Goal: Task Accomplishment & Management: Manage account settings

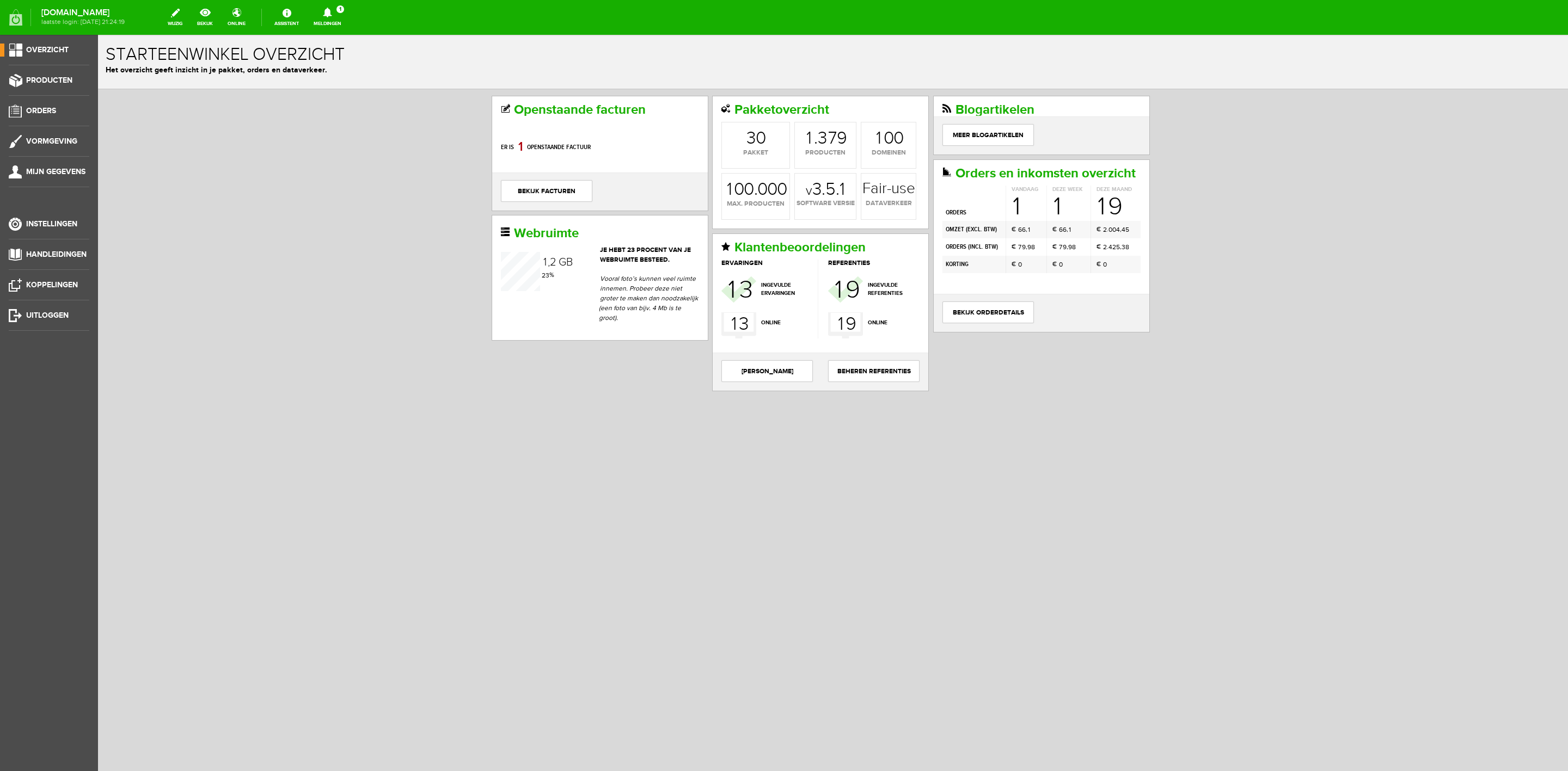
click at [341, 15] on icon at bounding box center [327, 13] width 28 height 10
click at [349, 80] on b "[PERSON_NAME]" at bounding box center [320, 84] width 60 height 9
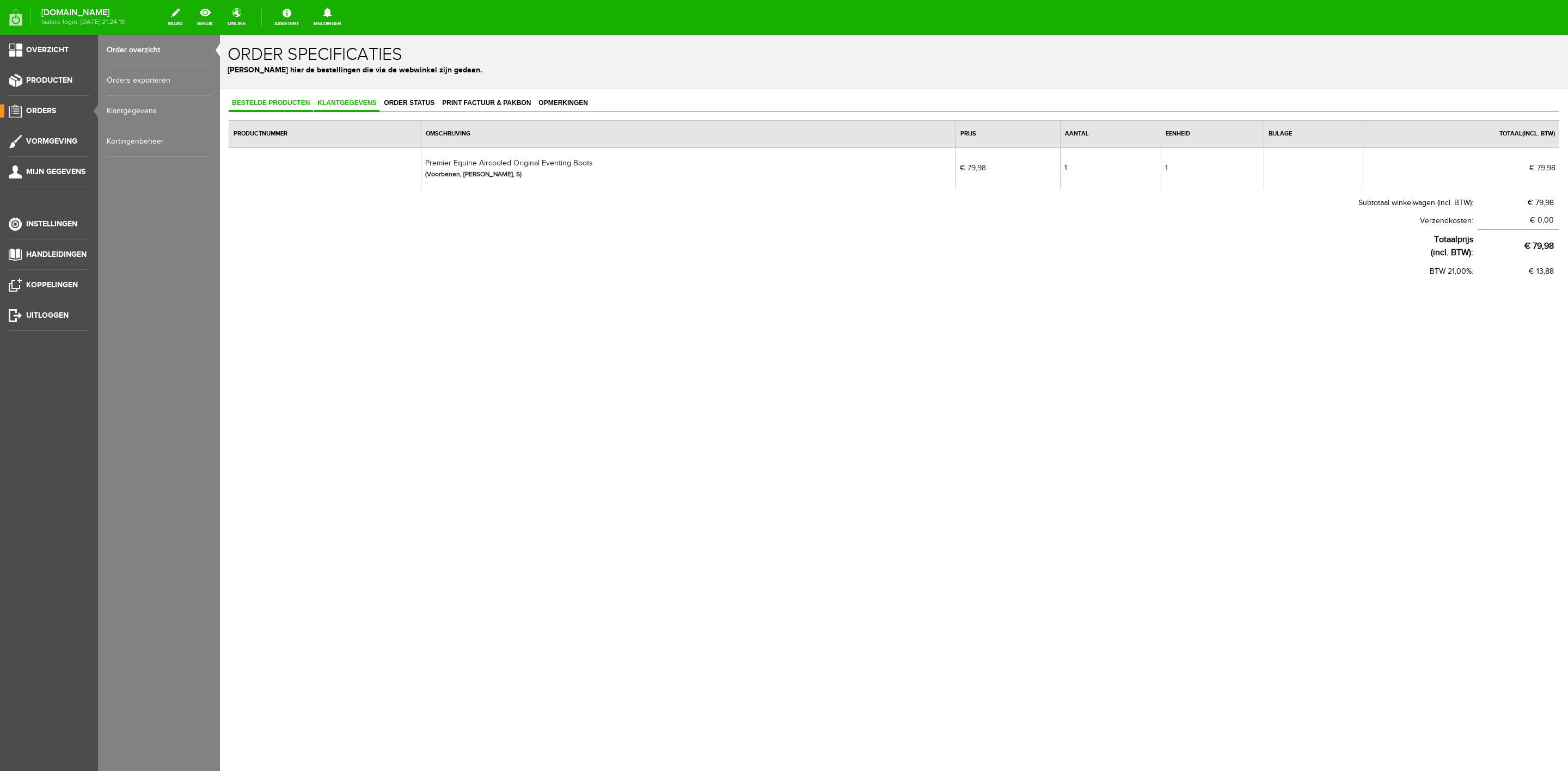
click at [340, 100] on span "Klantgegevens" at bounding box center [346, 103] width 65 height 8
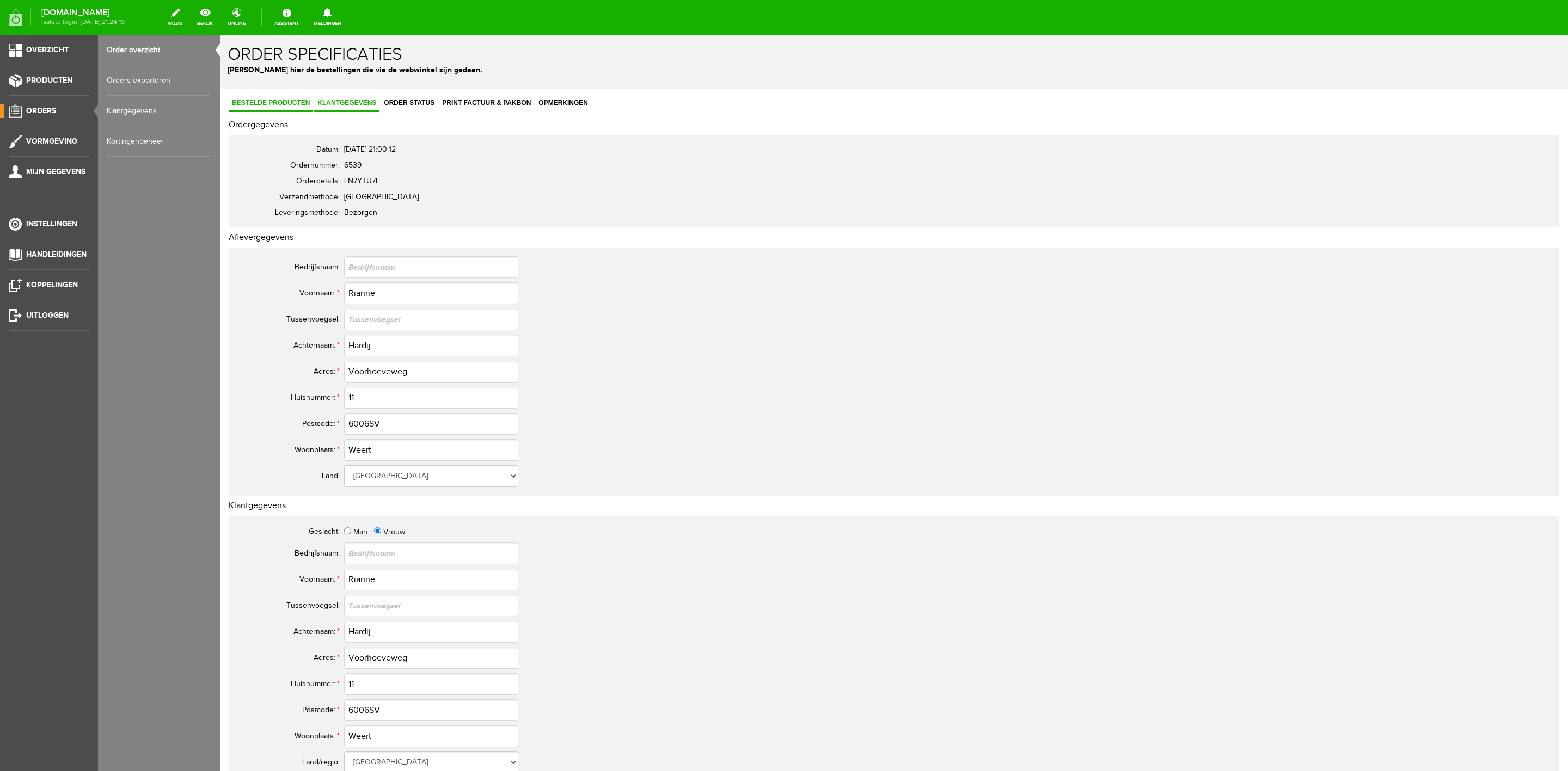
click at [295, 105] on span "Bestelde producten" at bounding box center [271, 103] width 85 height 8
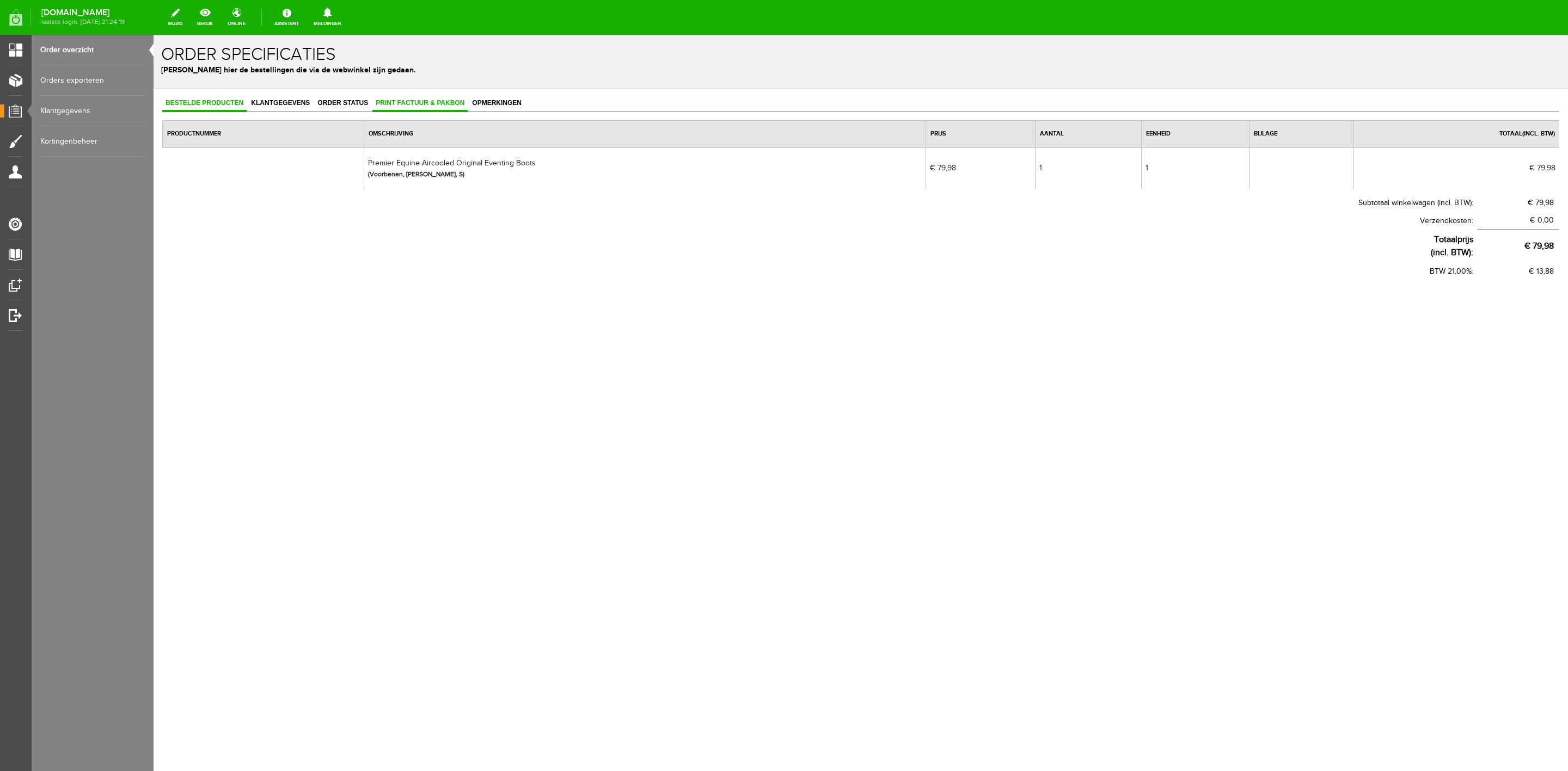
click at [410, 97] on link "Print factuur & pakbon" at bounding box center [420, 103] width 96 height 16
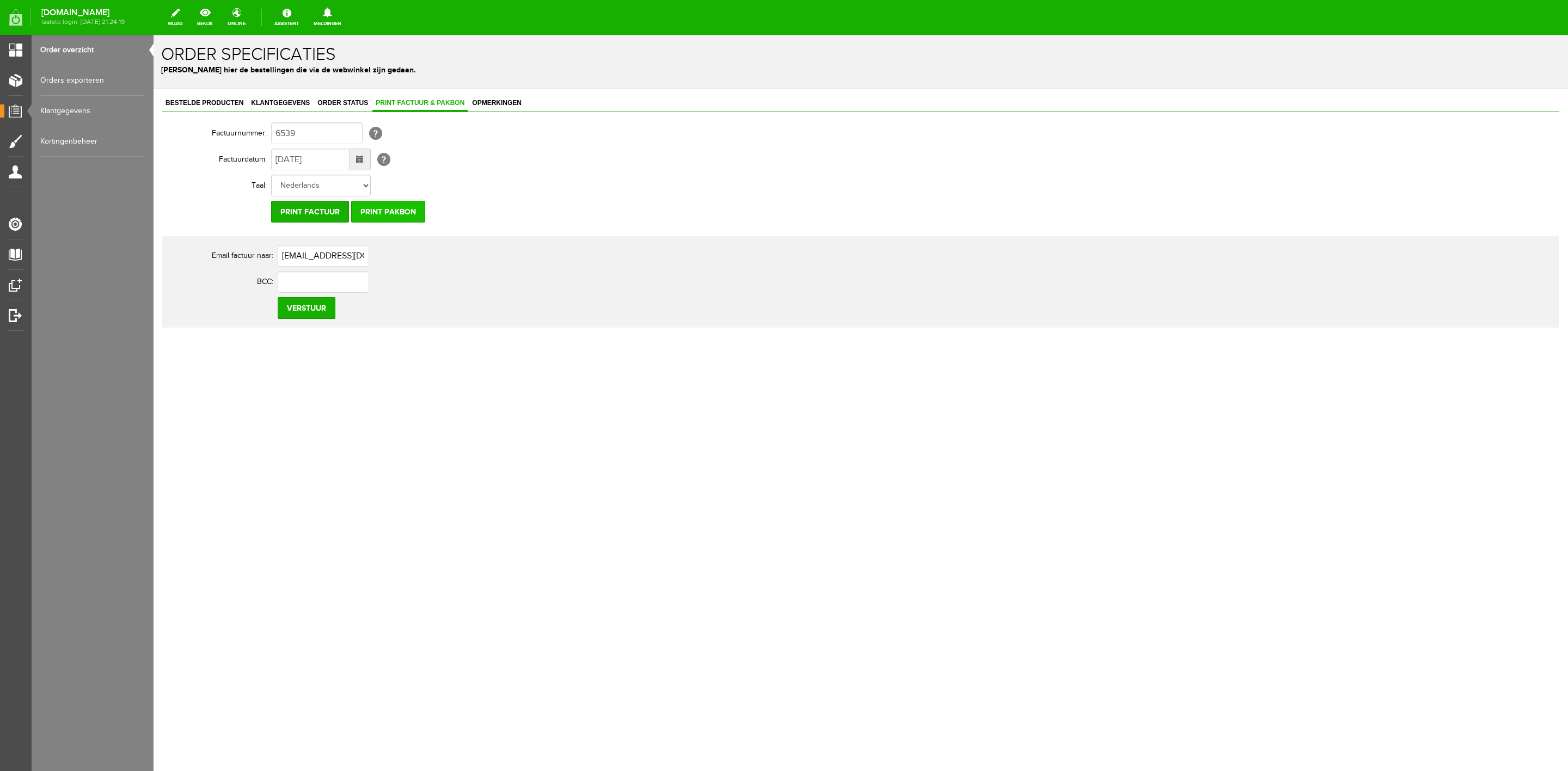
click at [386, 214] on input "Print pakbon" at bounding box center [388, 212] width 74 height 22
click at [223, 96] on link "Bestelde producten" at bounding box center [205, 103] width 85 height 16
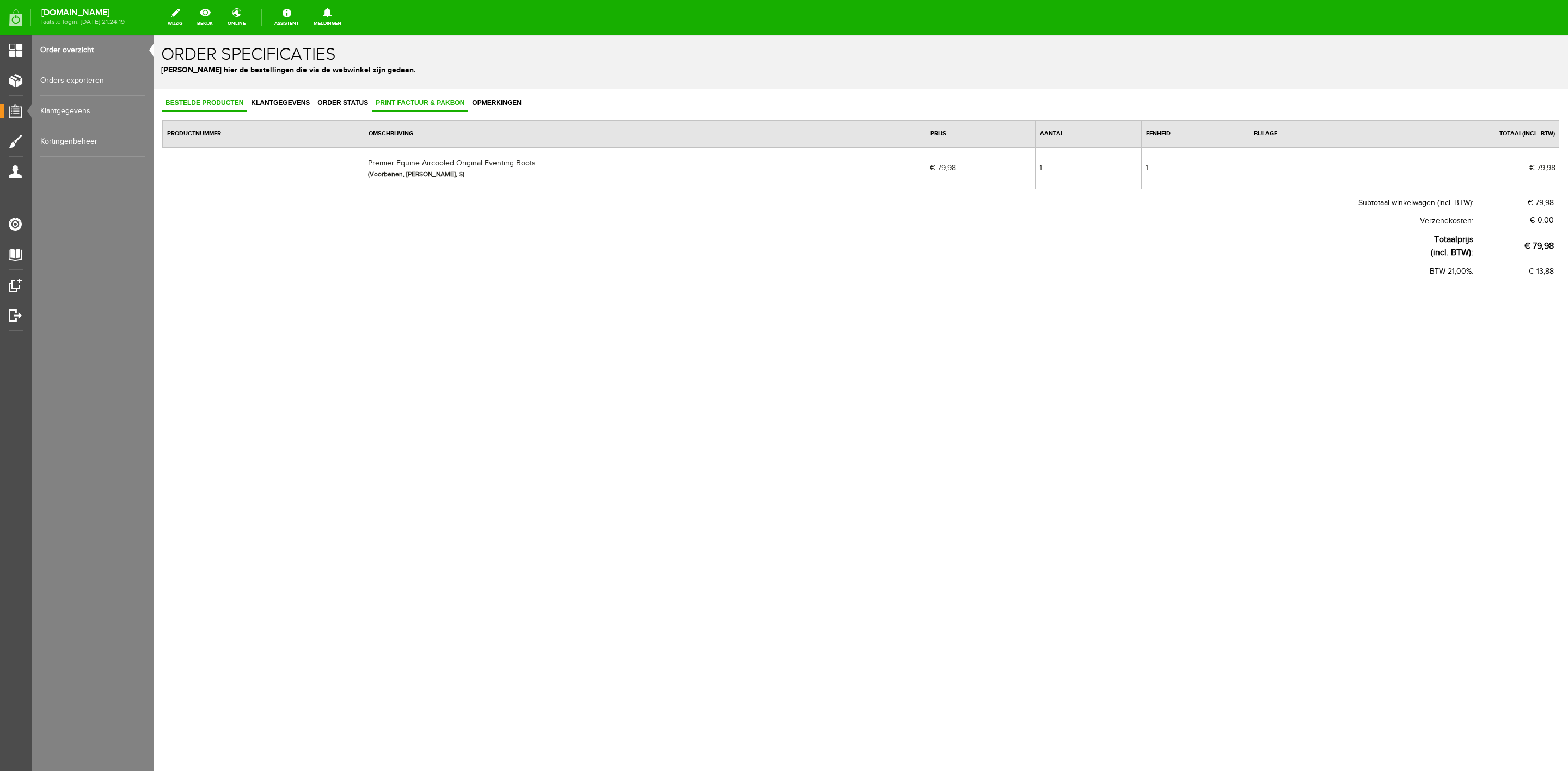
click at [413, 110] on link "Print factuur & pakbon" at bounding box center [420, 103] width 96 height 16
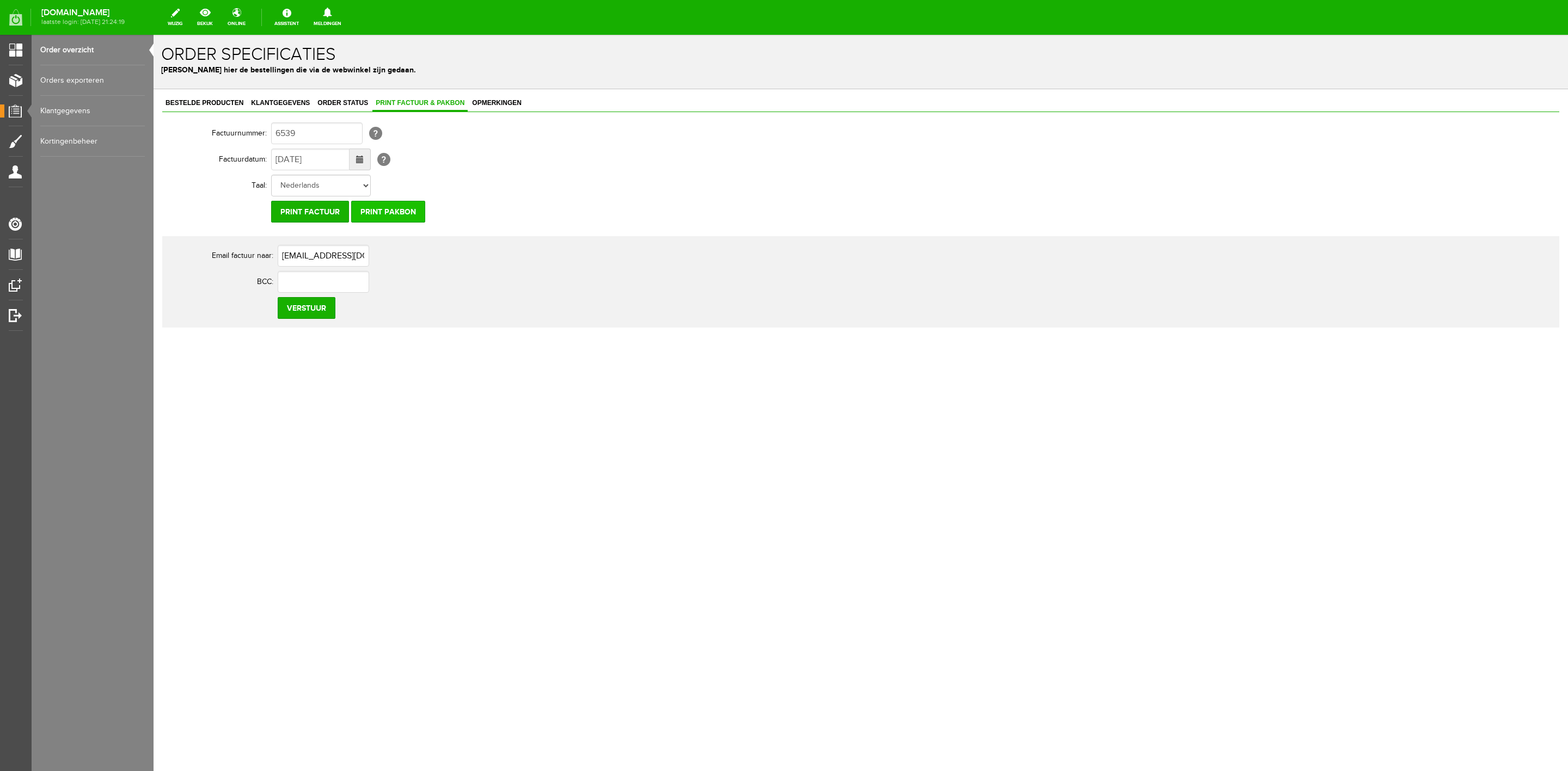
click at [410, 215] on input "Print pakbon" at bounding box center [388, 212] width 74 height 22
click at [276, 100] on span "Klantgegevens" at bounding box center [280, 103] width 65 height 8
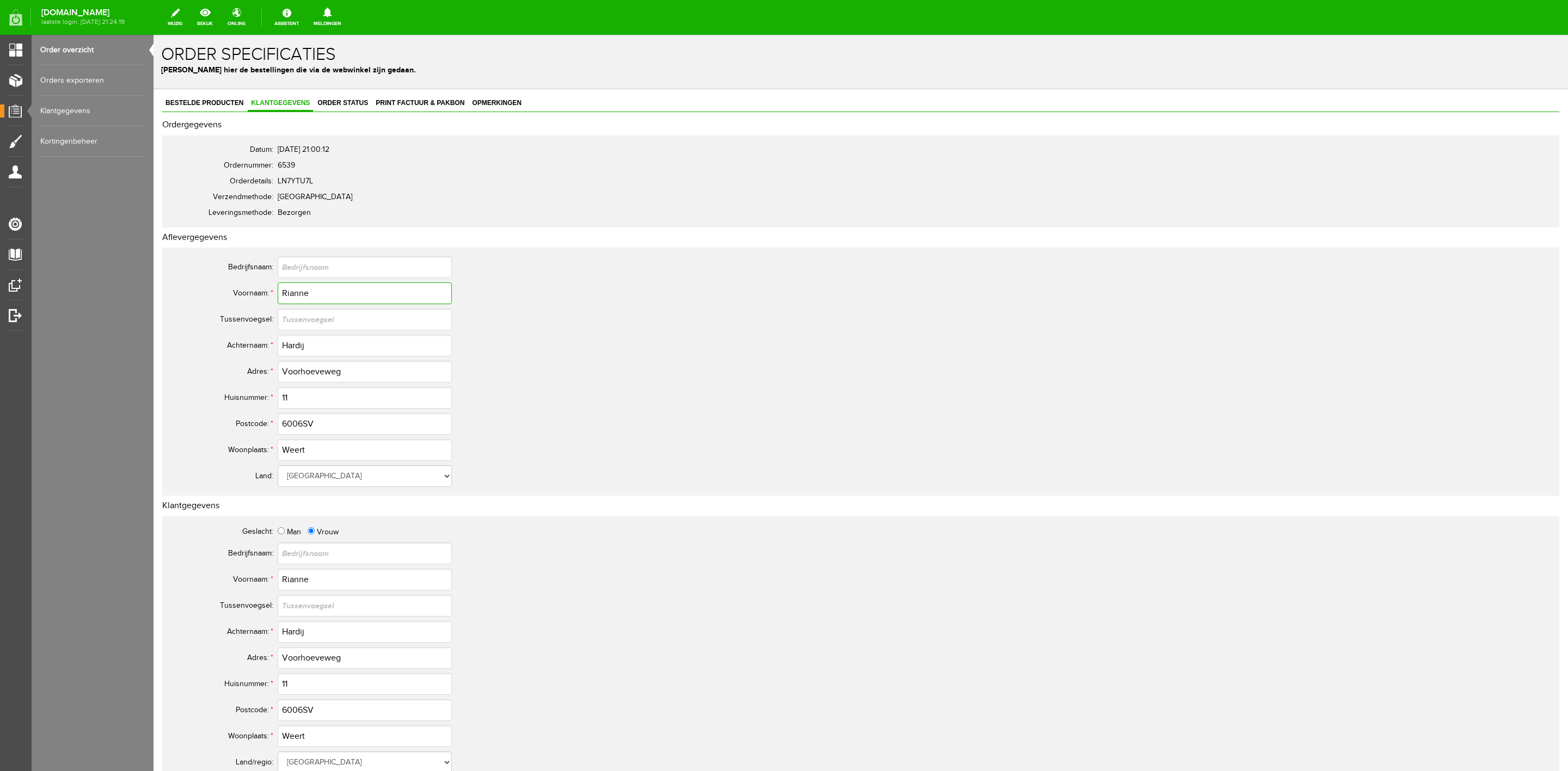
click at [290, 292] on input "Rianne" at bounding box center [365, 293] width 174 height 22
click at [290, 352] on input "Hardij" at bounding box center [365, 346] width 174 height 22
click at [306, 710] on input "6006SV" at bounding box center [365, 710] width 174 height 22
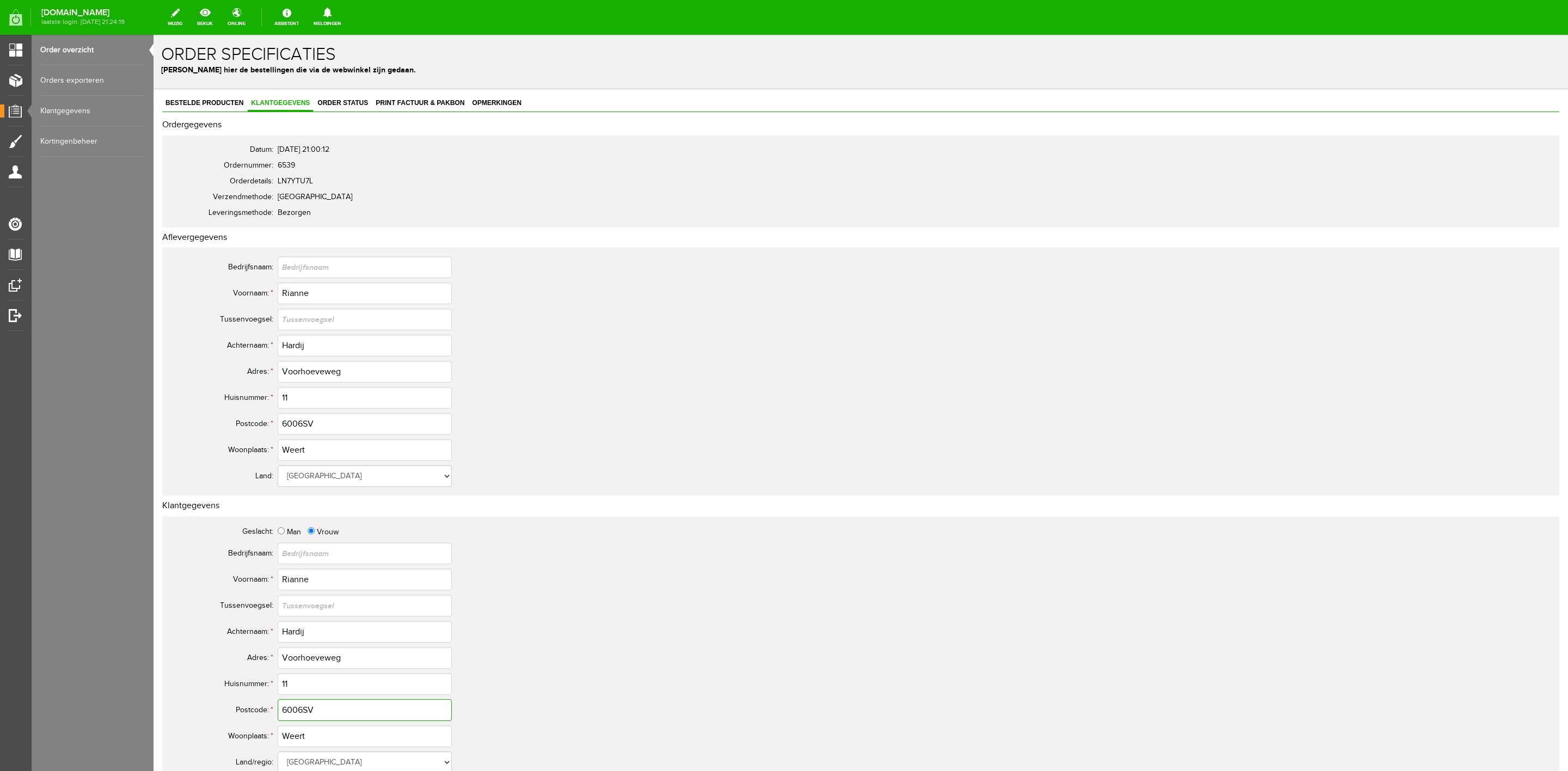
click at [304, 709] on input "6006SV" at bounding box center [365, 710] width 174 height 22
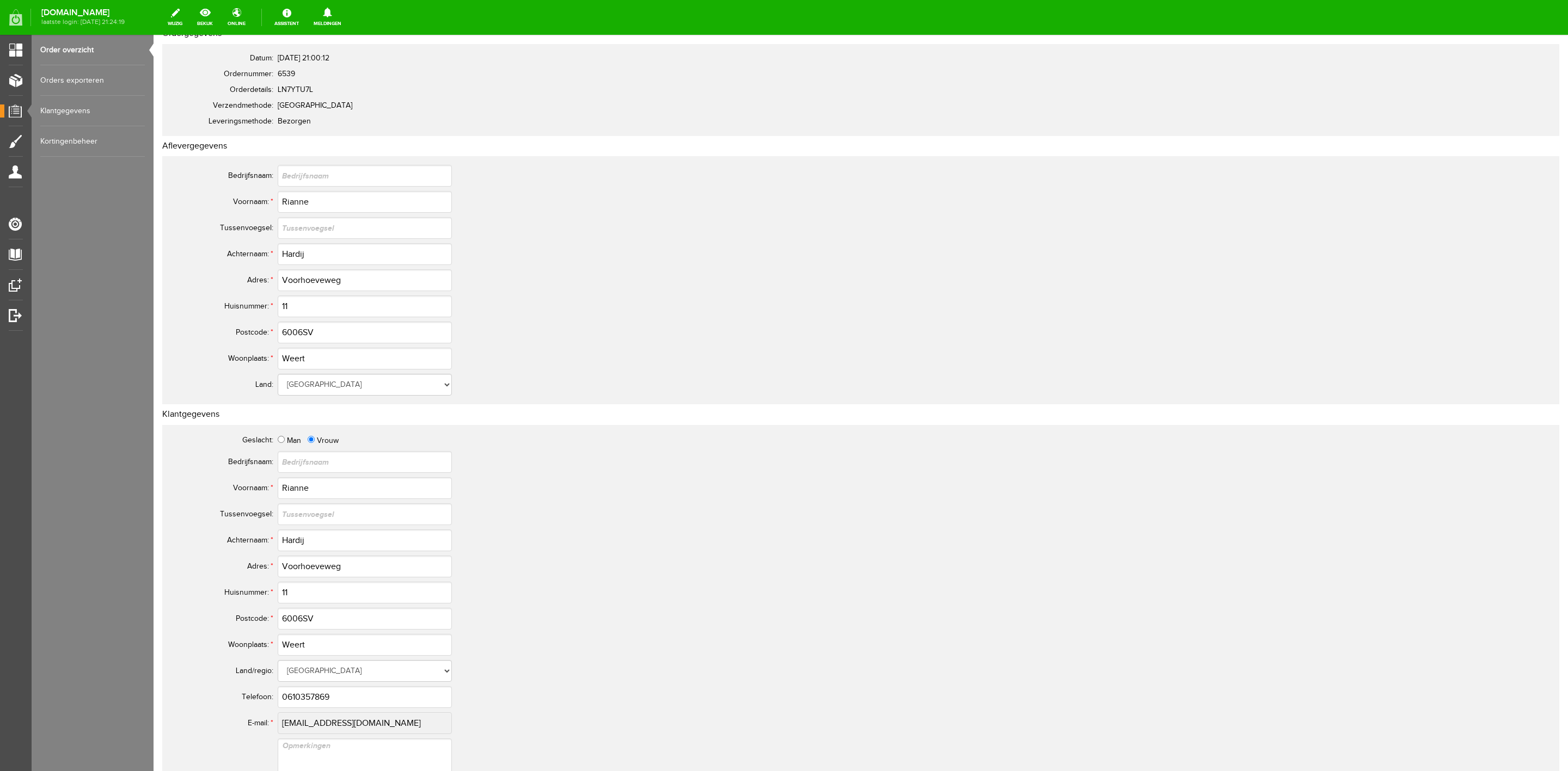
scroll to position [299, 0]
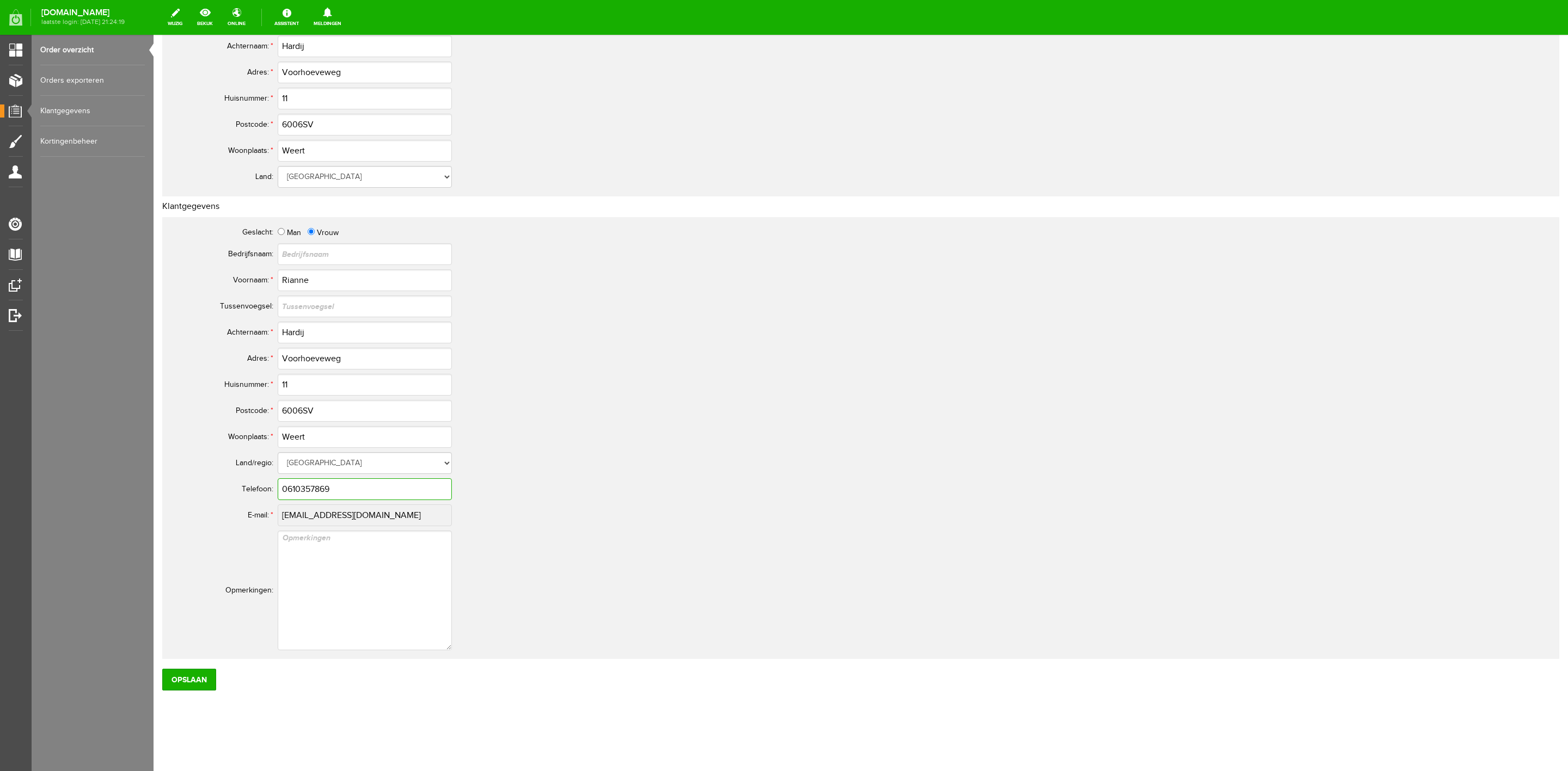
click at [326, 487] on input "0610357869" at bounding box center [365, 489] width 174 height 22
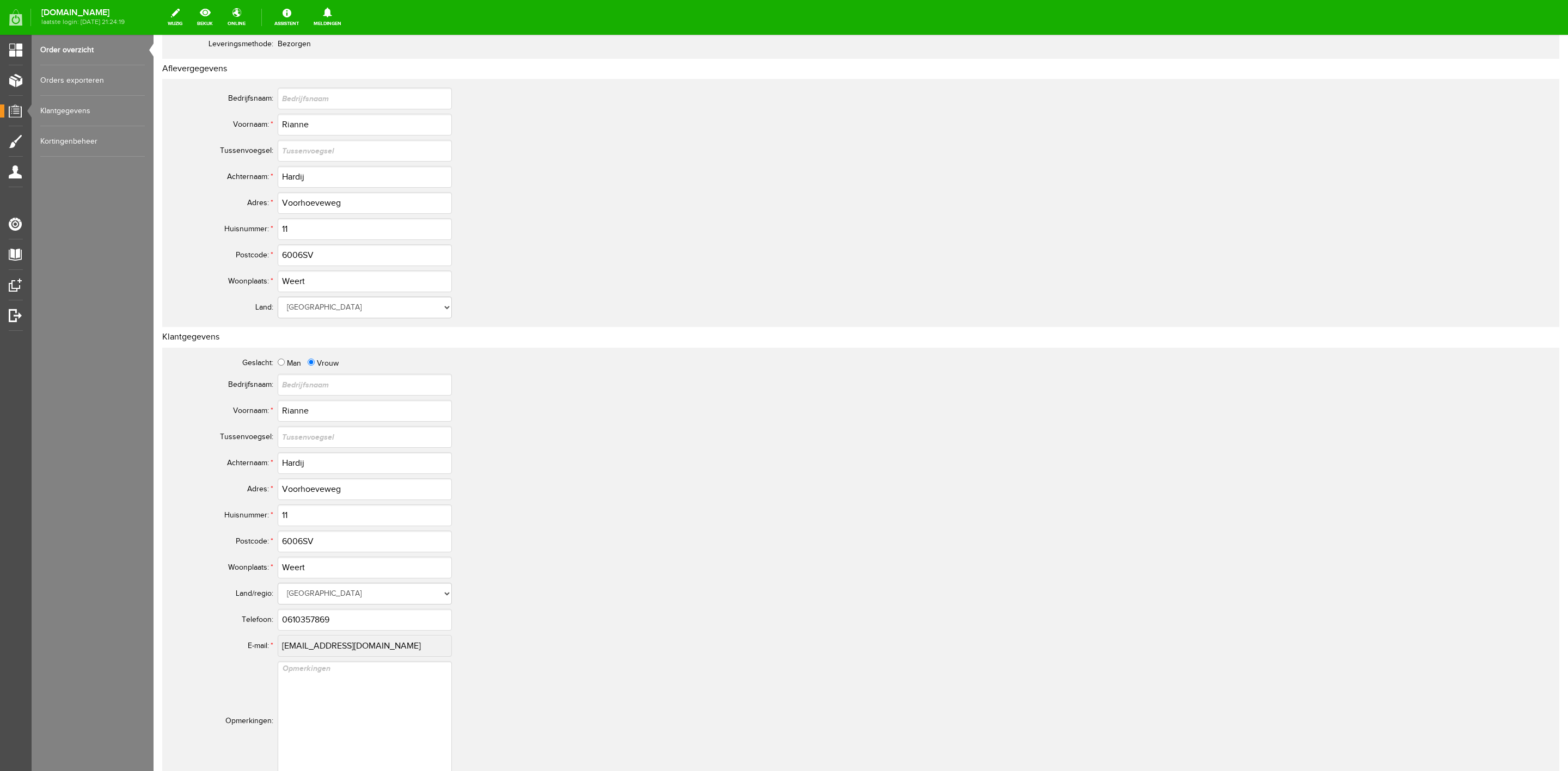
scroll to position [0, 0]
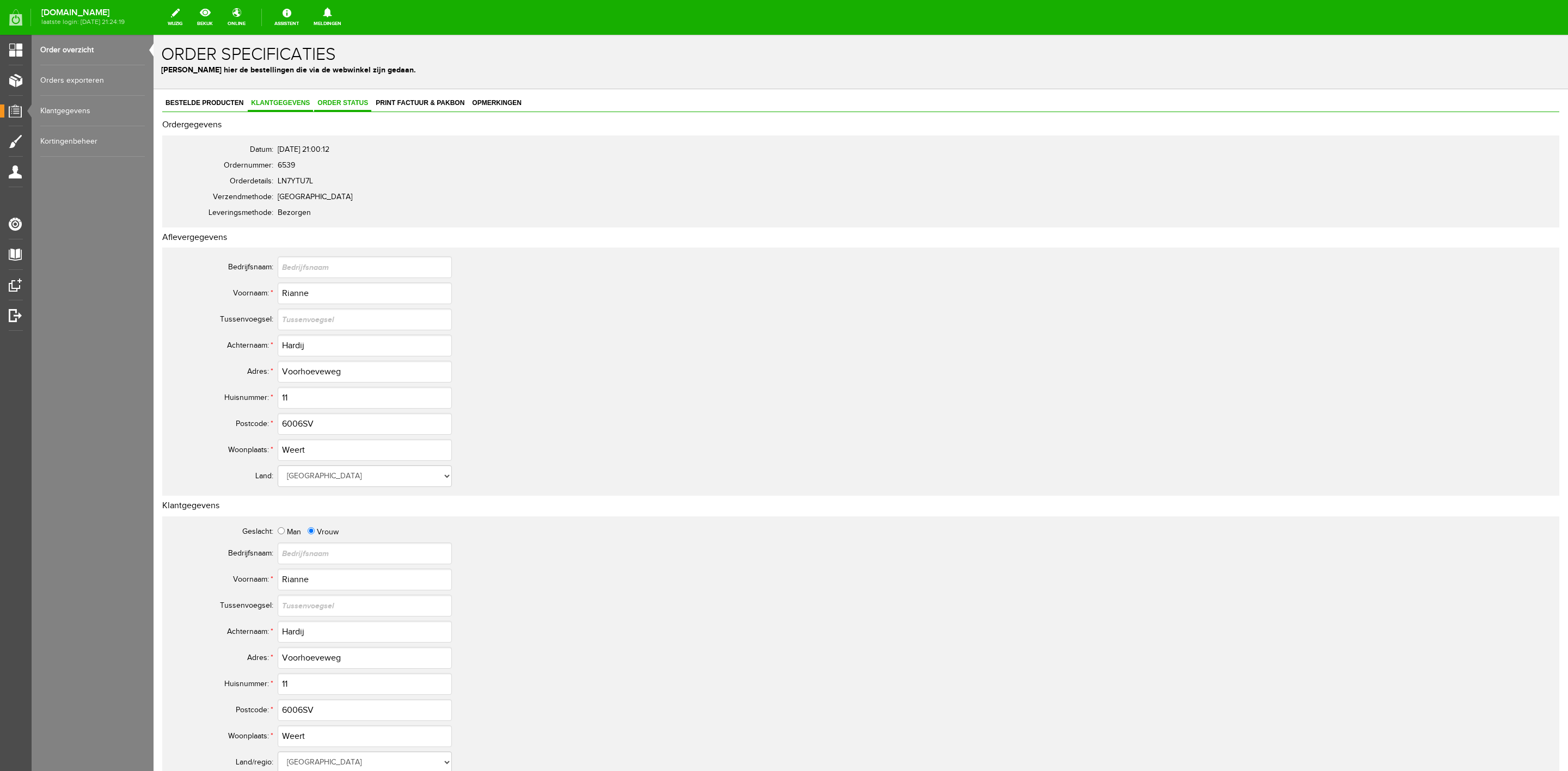
click at [330, 100] on span "Order status" at bounding box center [343, 103] width 57 height 8
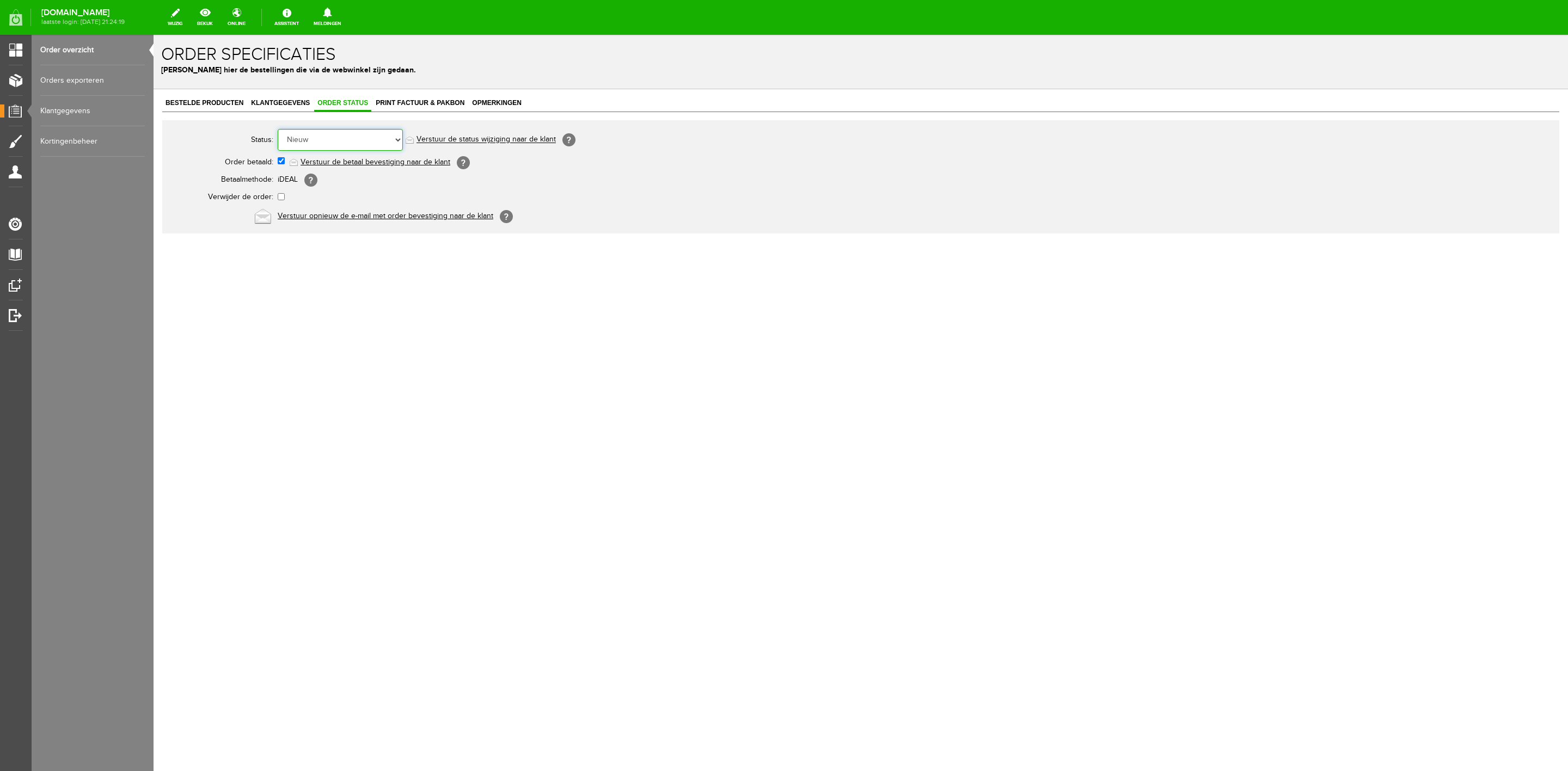
click at [338, 136] on select "Order niet afgerond Nieuw Order in behandeling Wacht op leverancier Wacht op be…" at bounding box center [340, 140] width 125 height 22
select select "5"
click at [278, 129] on select "Order niet afgerond Nieuw Order in behandeling Wacht op leverancier Wacht op be…" at bounding box center [340, 140] width 125 height 22
click at [438, 134] on td "Order niet afgerond Nieuw Order in behandeling Wacht op leverancier Wacht op be…" at bounding box center [485, 139] width 414 height 26
click at [438, 139] on link "Verstuur de status wijziging naar de klant" at bounding box center [486, 140] width 139 height 9
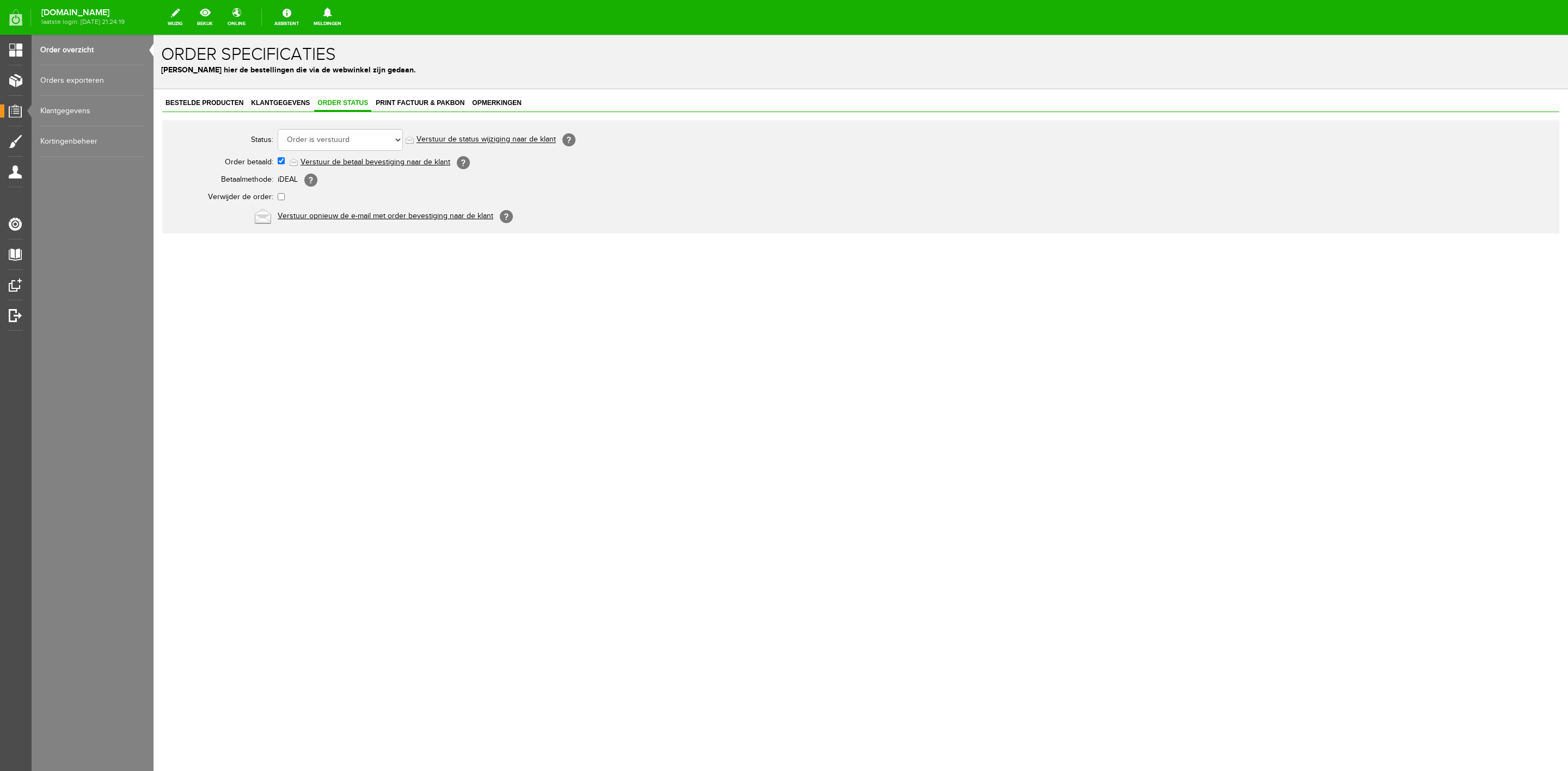
click at [59, 54] on link "Order overzicht" at bounding box center [93, 50] width 105 height 30
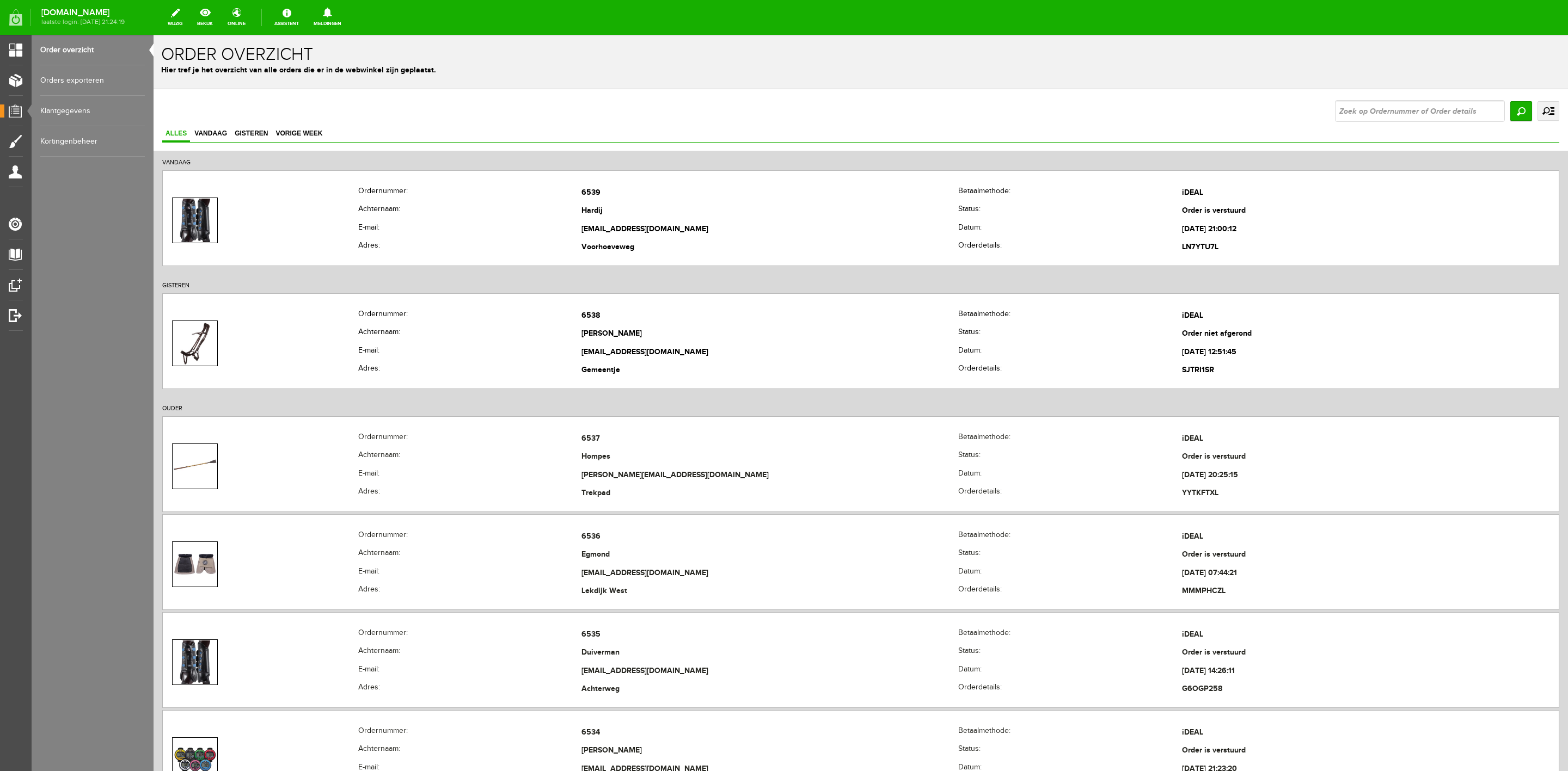
click at [1539, 113] on link "uitgebreid zoeken" at bounding box center [1549, 111] width 22 height 19
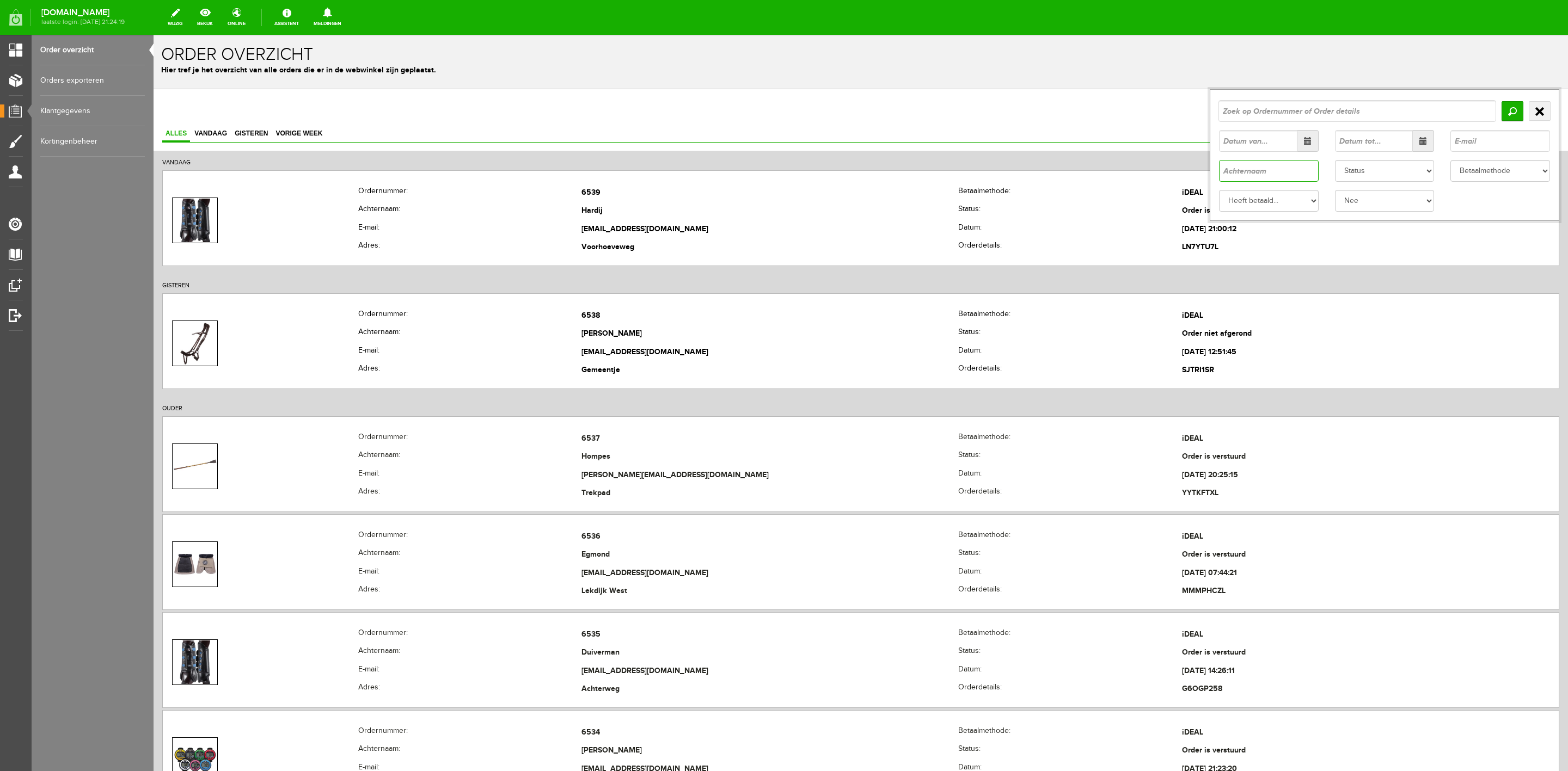
click at [1282, 182] on input "text" at bounding box center [1269, 171] width 100 height 22
type input "pauw"
click at [1504, 115] on input "Zoeken" at bounding box center [1513, 111] width 22 height 19
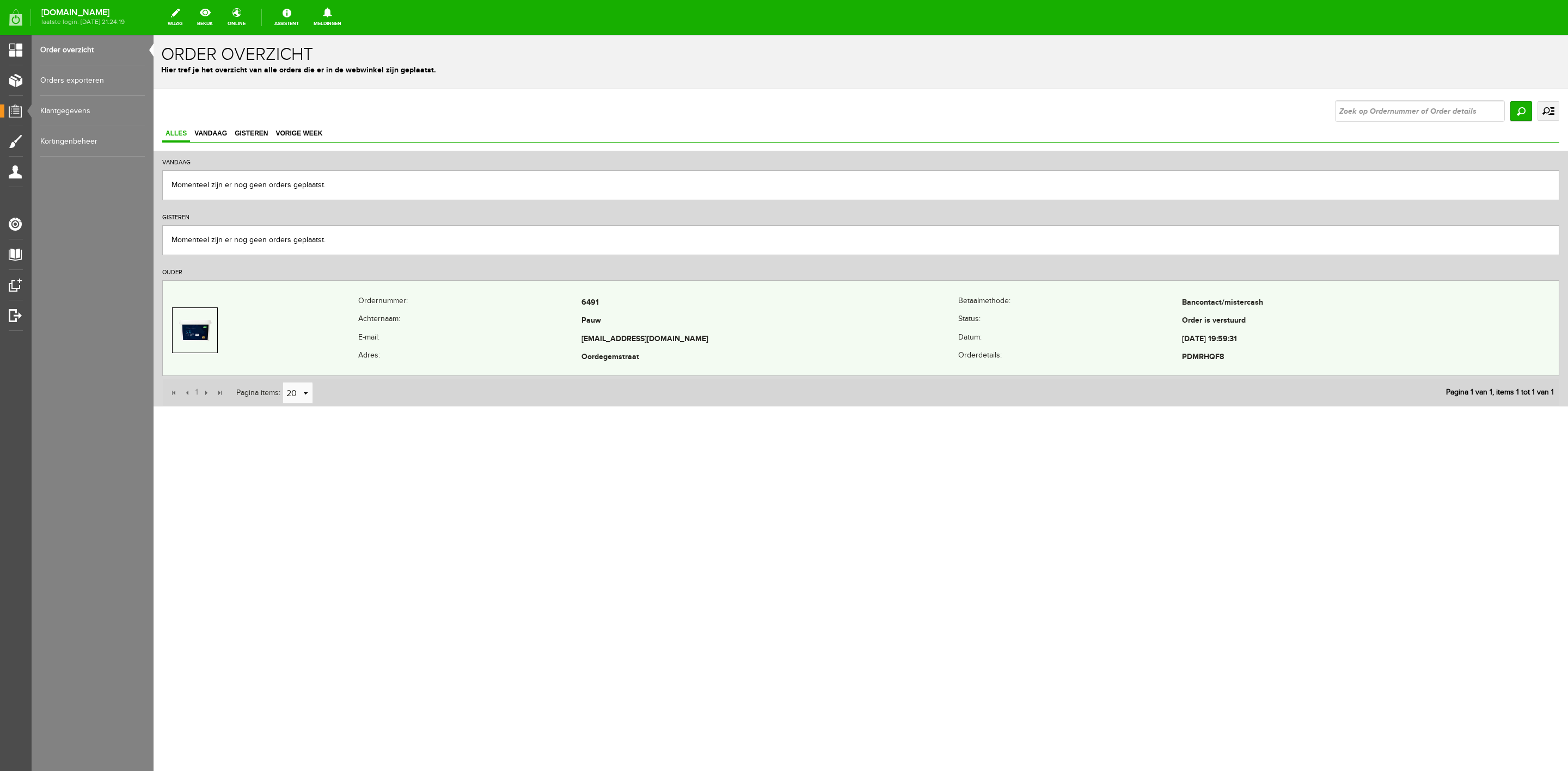
click at [497, 343] on th "E-mail:" at bounding box center [470, 340] width 223 height 18
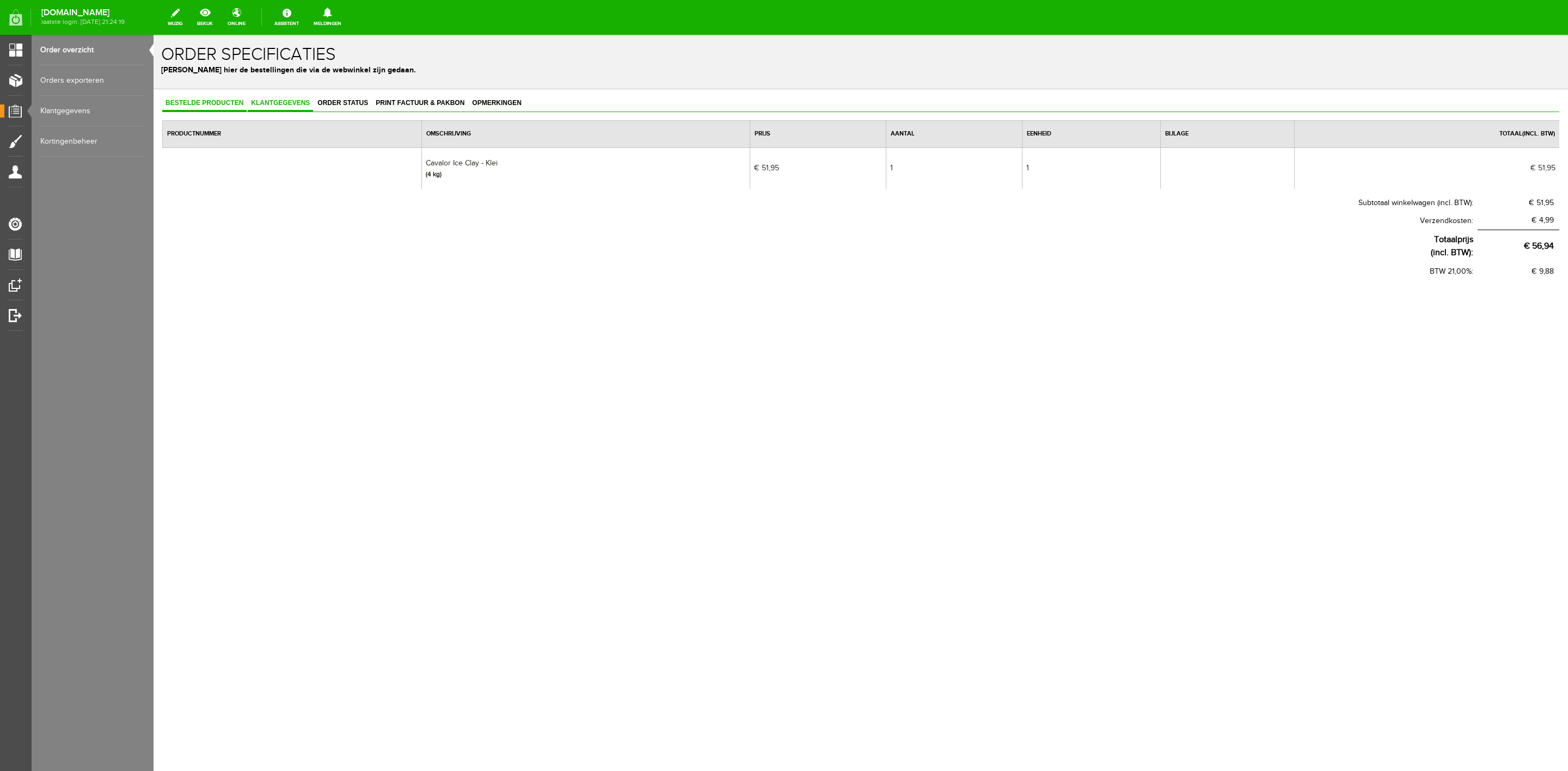
click at [299, 103] on span "Klantgegevens" at bounding box center [280, 103] width 65 height 8
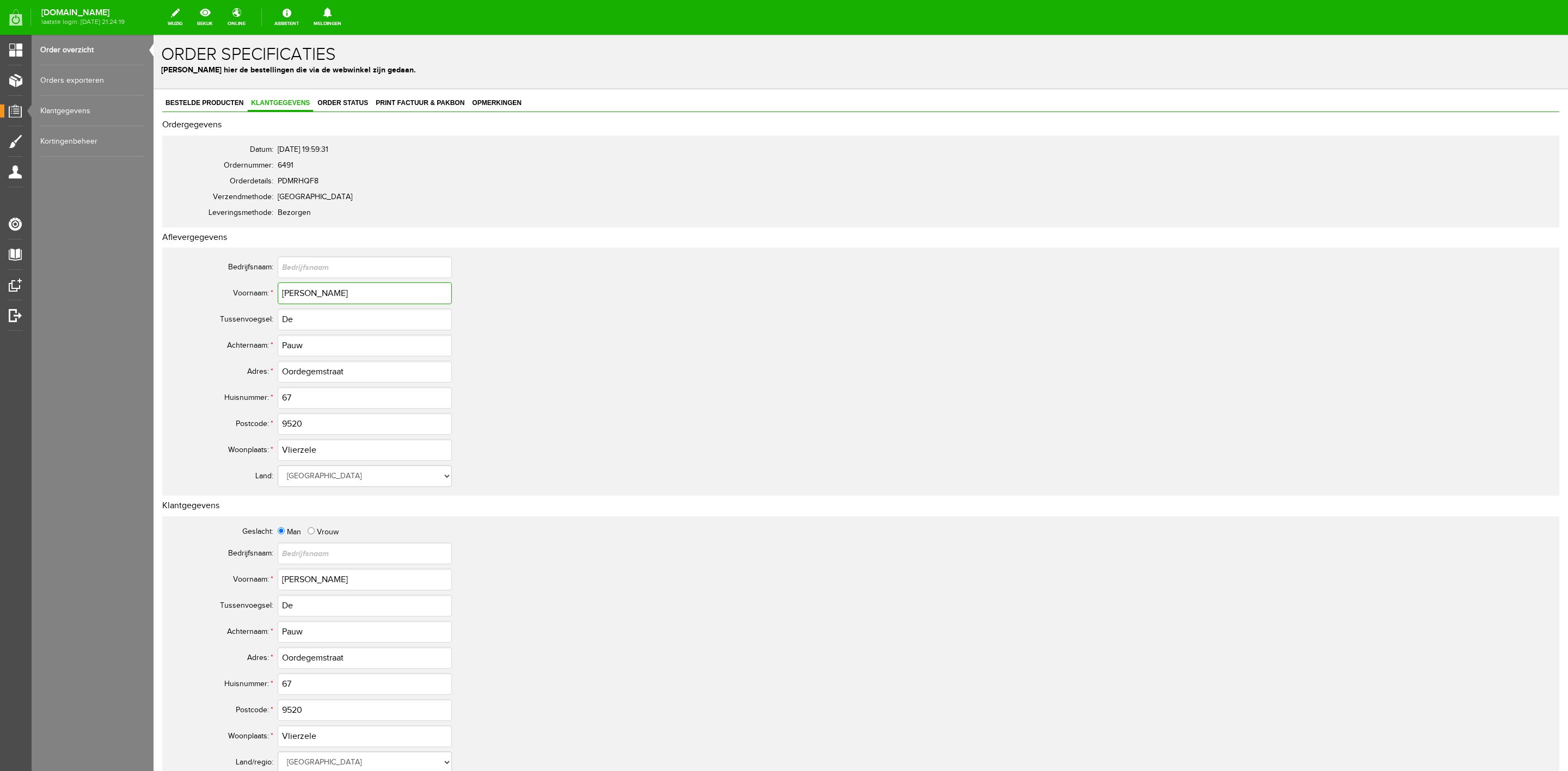
click at [299, 284] on input "[PERSON_NAME]" at bounding box center [365, 293] width 174 height 22
click at [340, 376] on input "Oordegemstraat" at bounding box center [365, 372] width 174 height 22
click at [298, 451] on input "Vlierzele" at bounding box center [365, 450] width 174 height 22
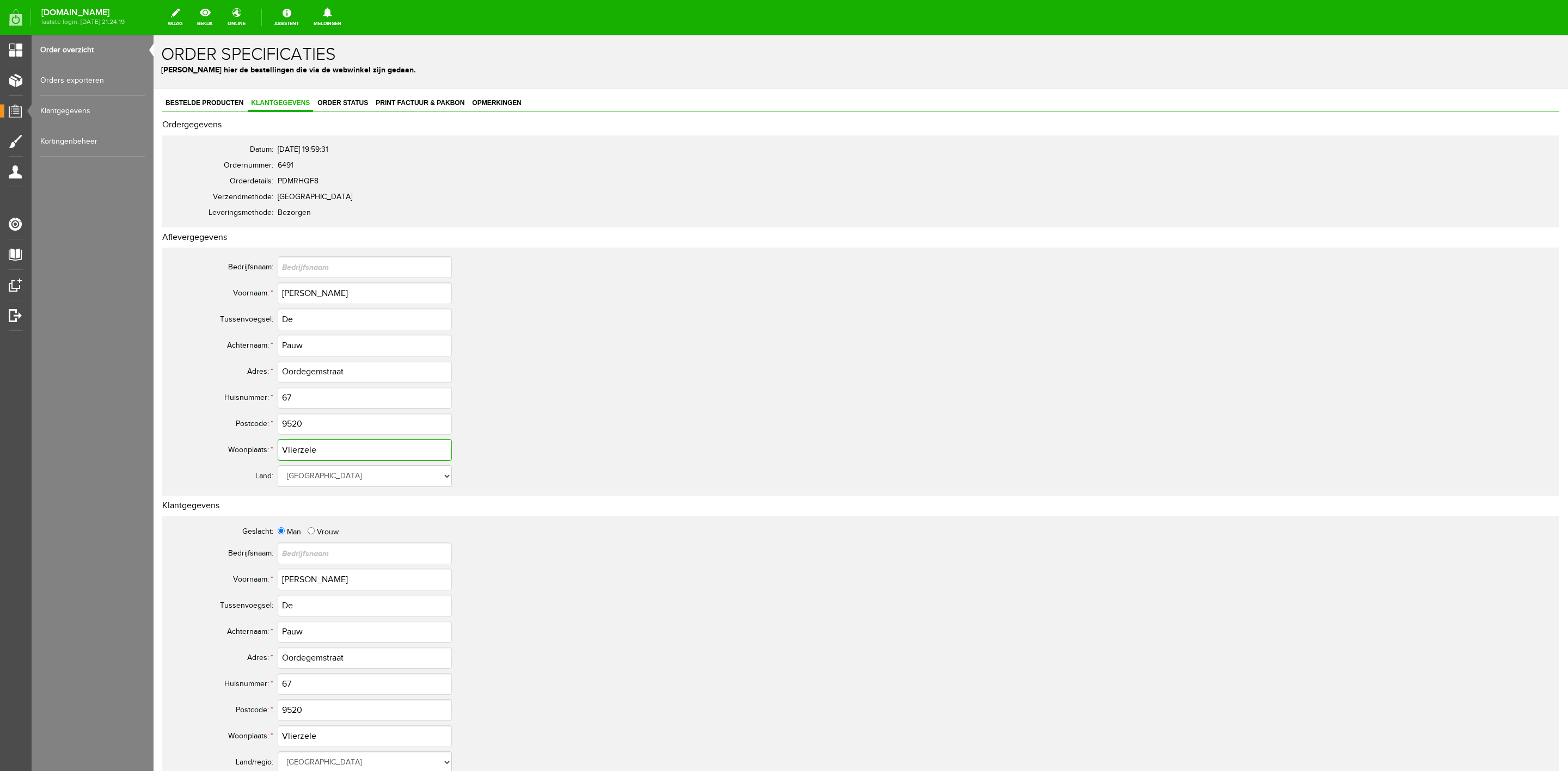
click at [298, 451] on input "Vlierzele" at bounding box center [365, 450] width 174 height 22
click at [206, 103] on span "Bestelde producten" at bounding box center [205, 103] width 85 height 8
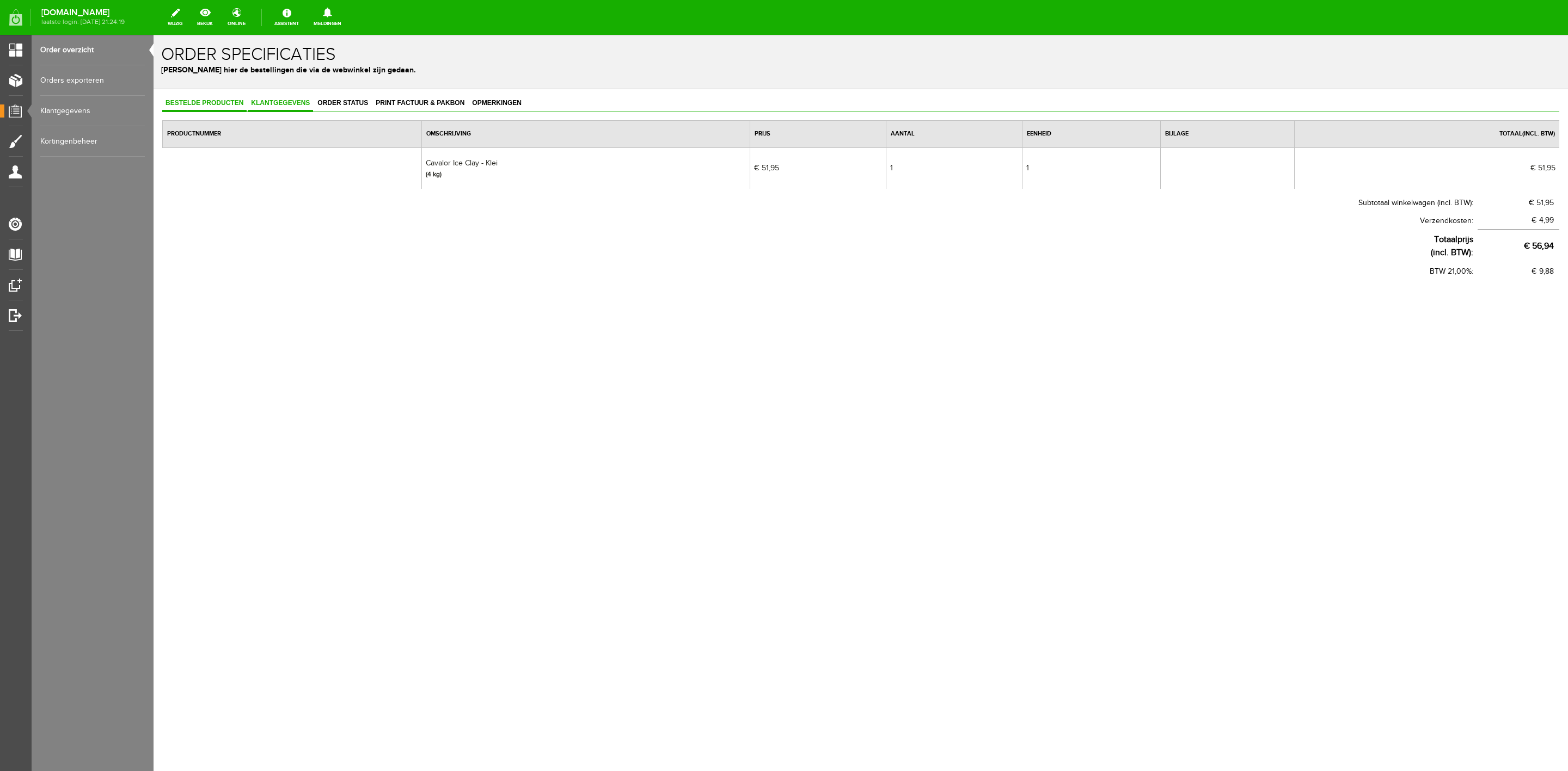
click at [252, 100] on span "Klantgegevens" at bounding box center [280, 103] width 65 height 8
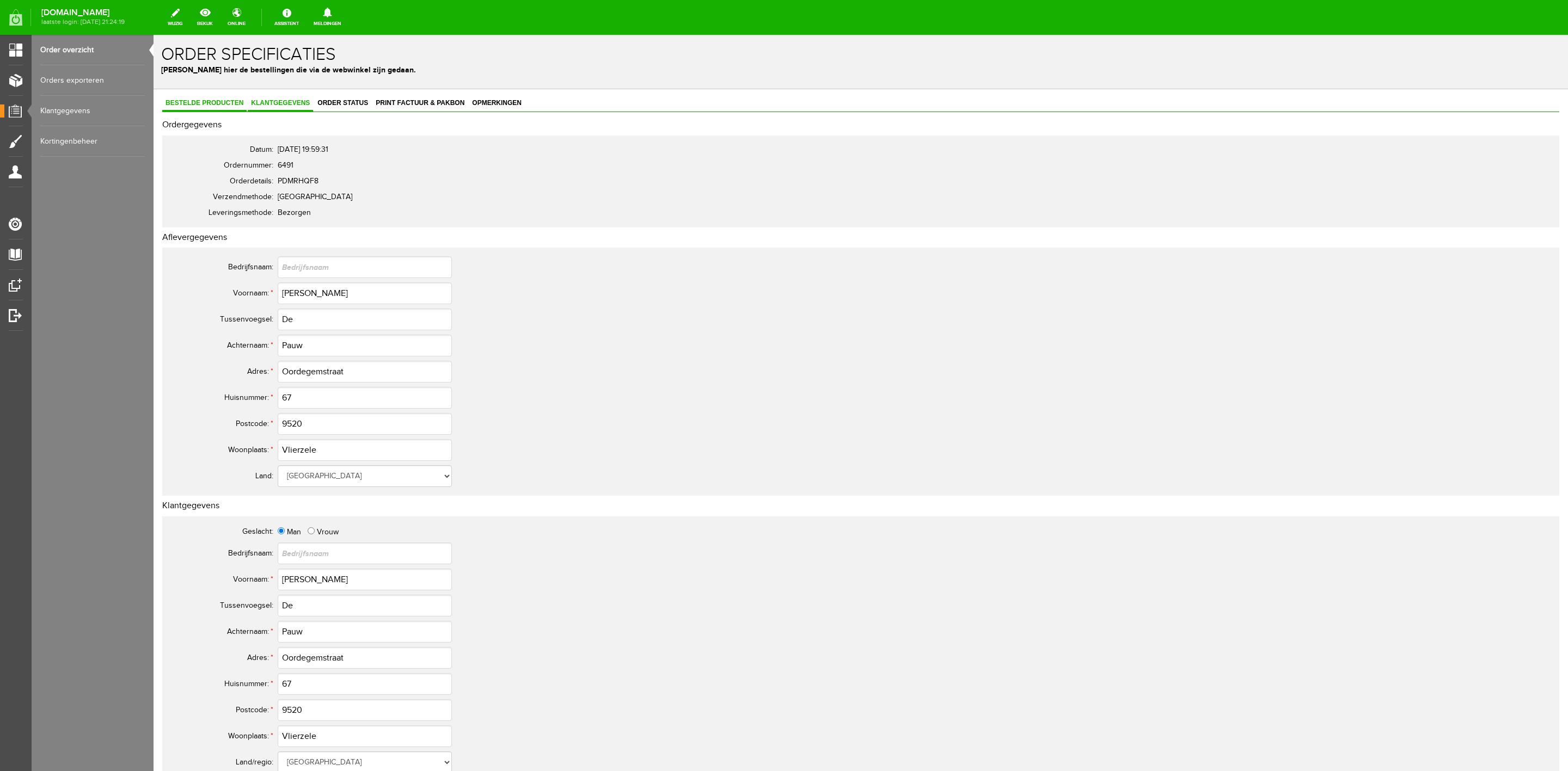
click at [227, 105] on span "Bestelde producten" at bounding box center [205, 103] width 85 height 8
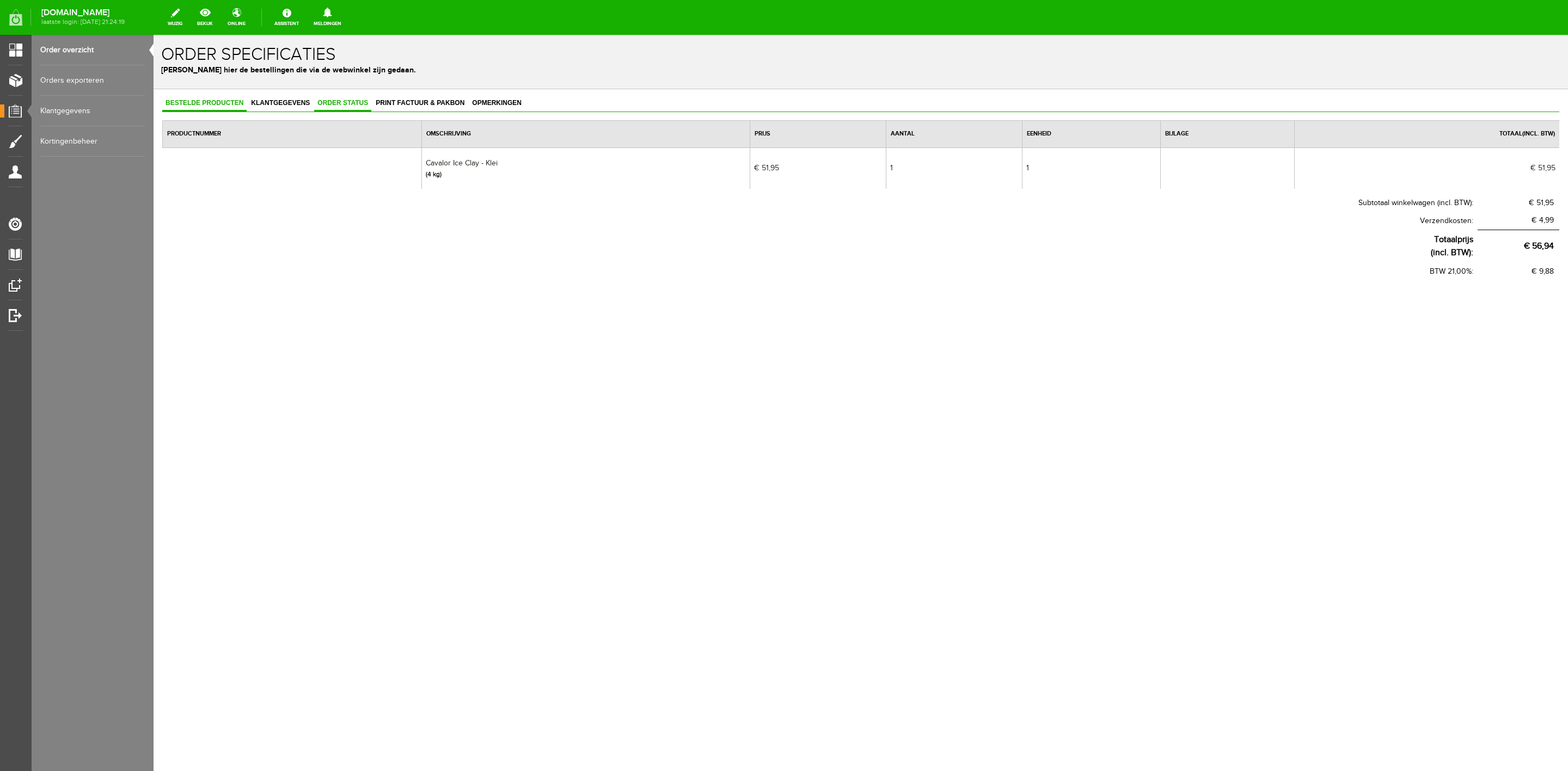
click at [368, 105] on span "Order status" at bounding box center [343, 103] width 57 height 8
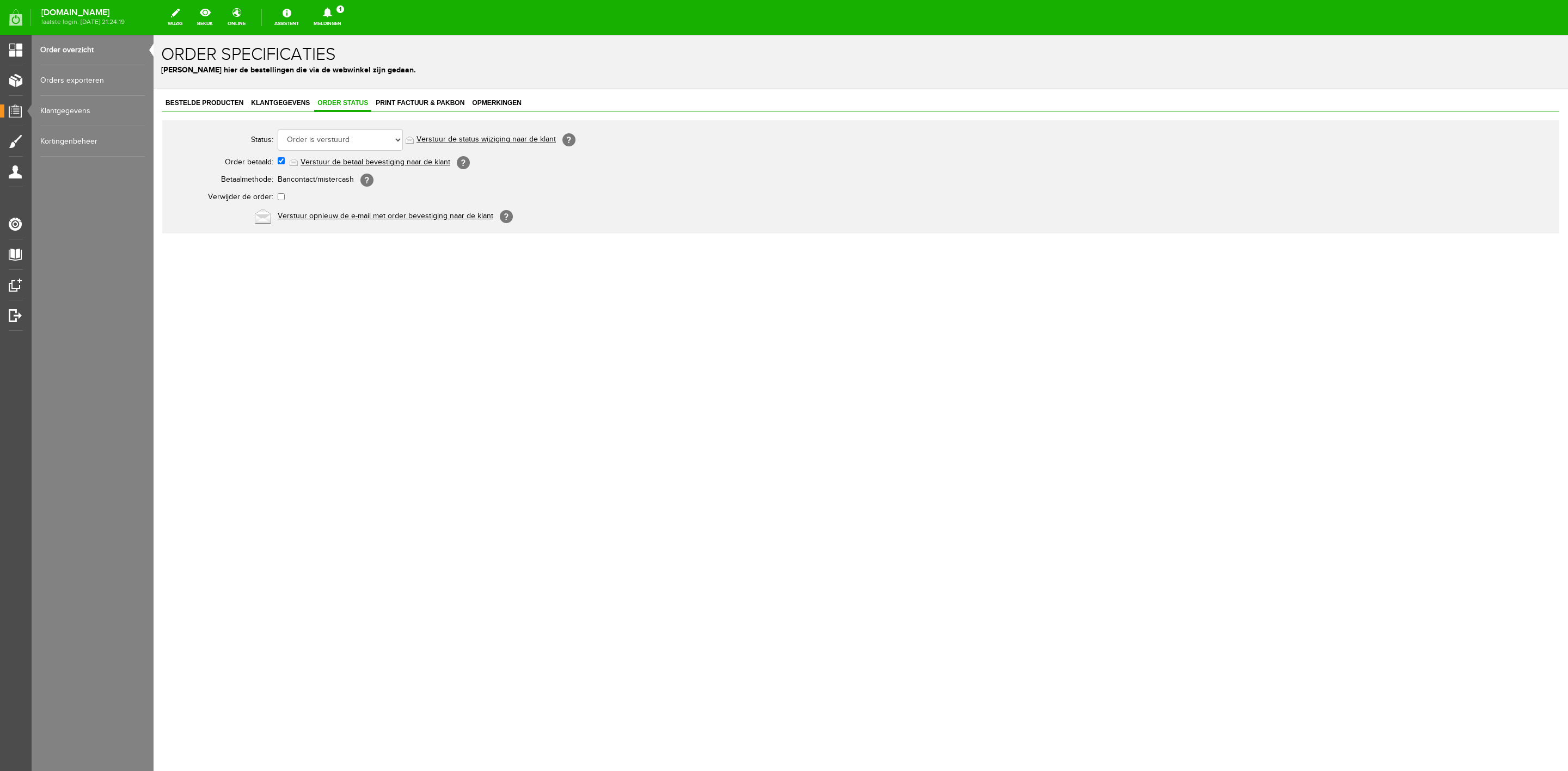
click at [230, 112] on div "Bestelde producten Klantgegevens Order status Print factuur & pakbon Opmerkingen" at bounding box center [861, 103] width 1397 height 16
click at [245, 103] on span "Bestelde producten" at bounding box center [205, 103] width 85 height 8
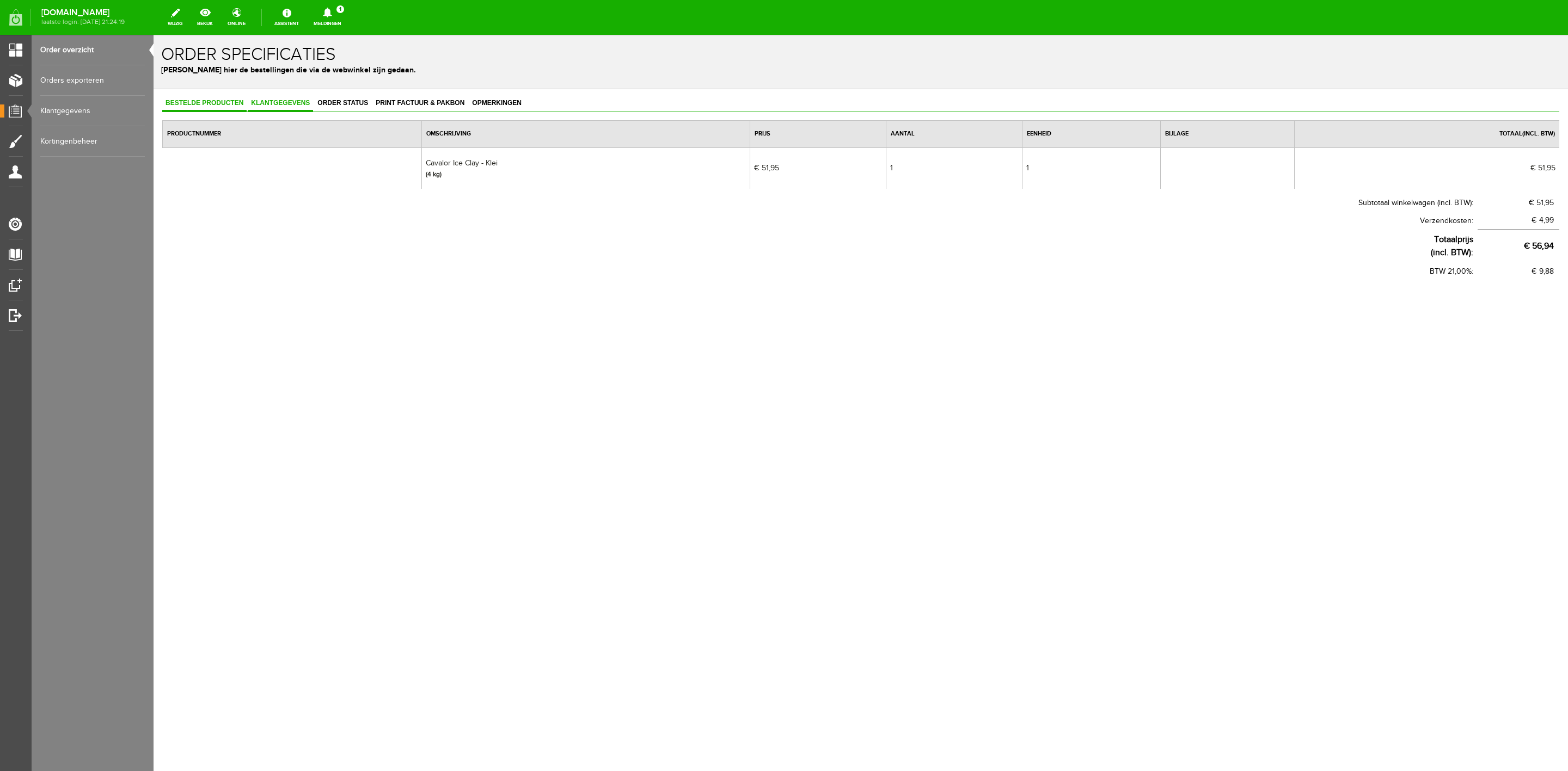
click at [262, 102] on span "Klantgegevens" at bounding box center [280, 103] width 65 height 8
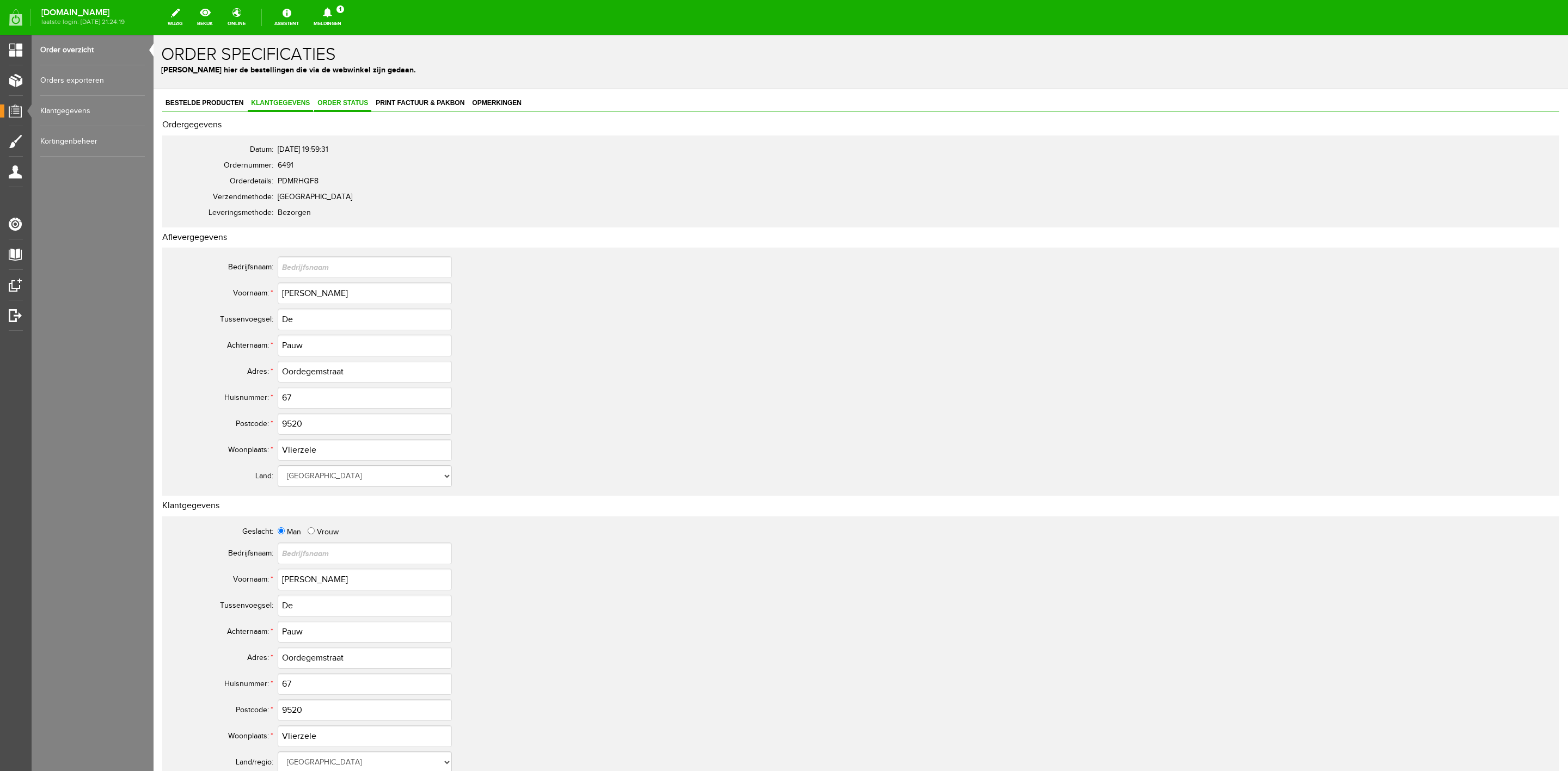
click at [337, 110] on link "Order status" at bounding box center [343, 103] width 57 height 16
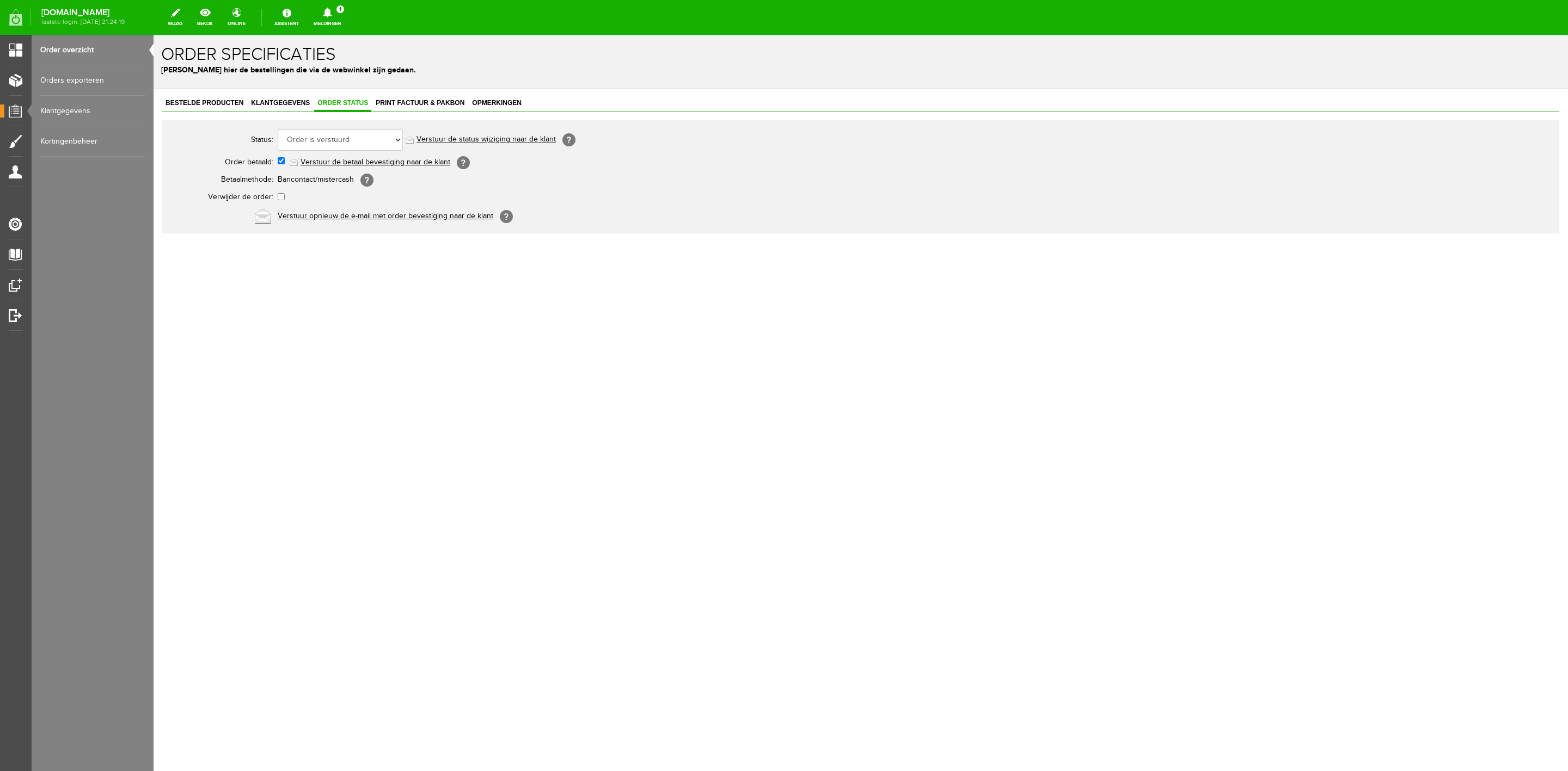
click at [335, 33] on div "[DOMAIN_NAME] laatste login: [DATE] 21:24:19 wijzig bekijk online Assistent Mel…" at bounding box center [784, 17] width 1568 height 35
click at [338, 22] on link "Meldingen 1 Nieuwe orders Er is een nieuwe order( #6540 ) geplaatst door [PERSO…" at bounding box center [327, 17] width 41 height 24
click at [348, 65] on link "Er is een nieuwe order( #6540 ) geplaatst door [PERSON_NAME]" at bounding box center [327, 74] width 107 height 33
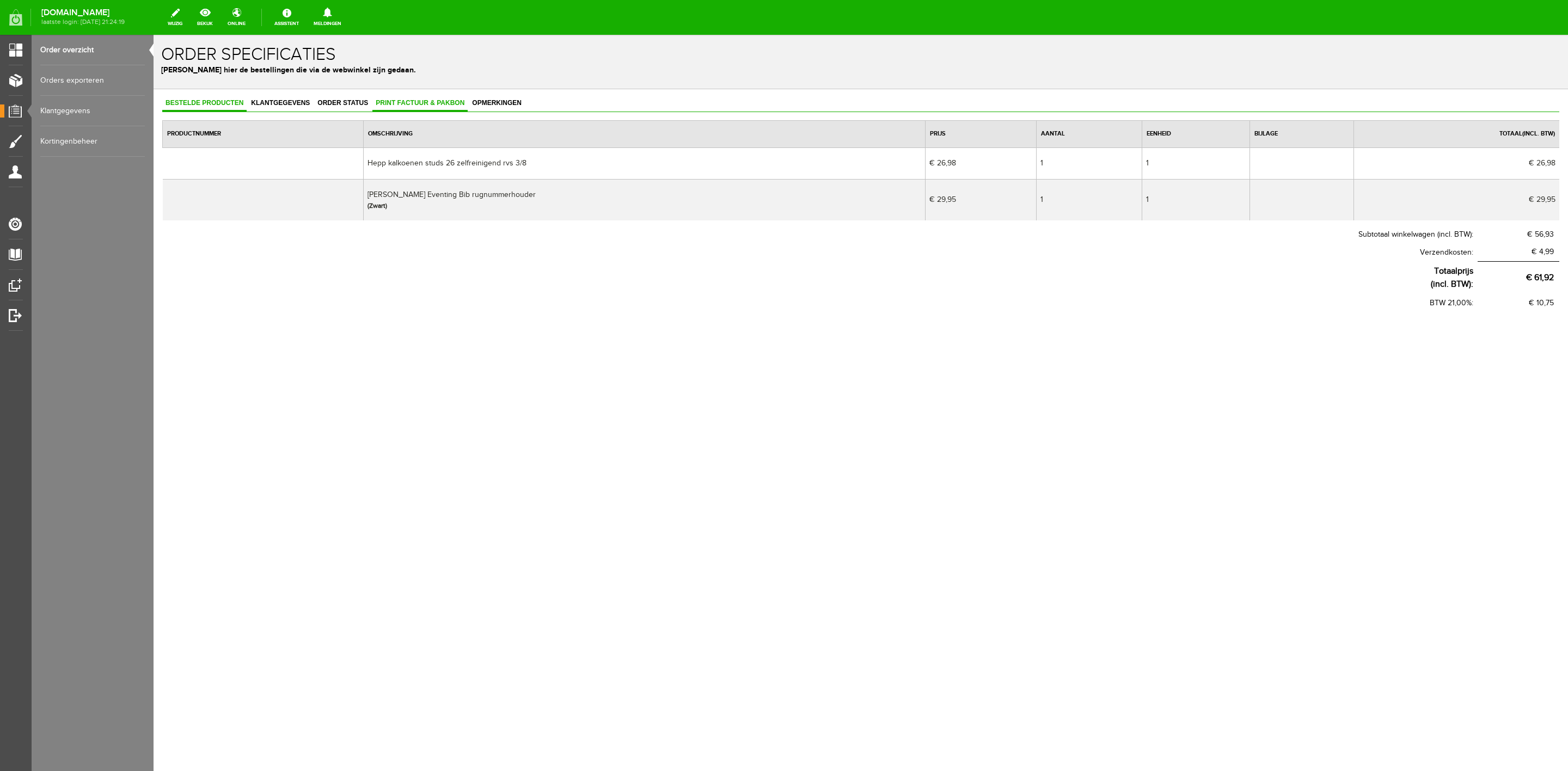
click at [433, 105] on span "Print factuur & pakbon" at bounding box center [420, 103] width 96 height 8
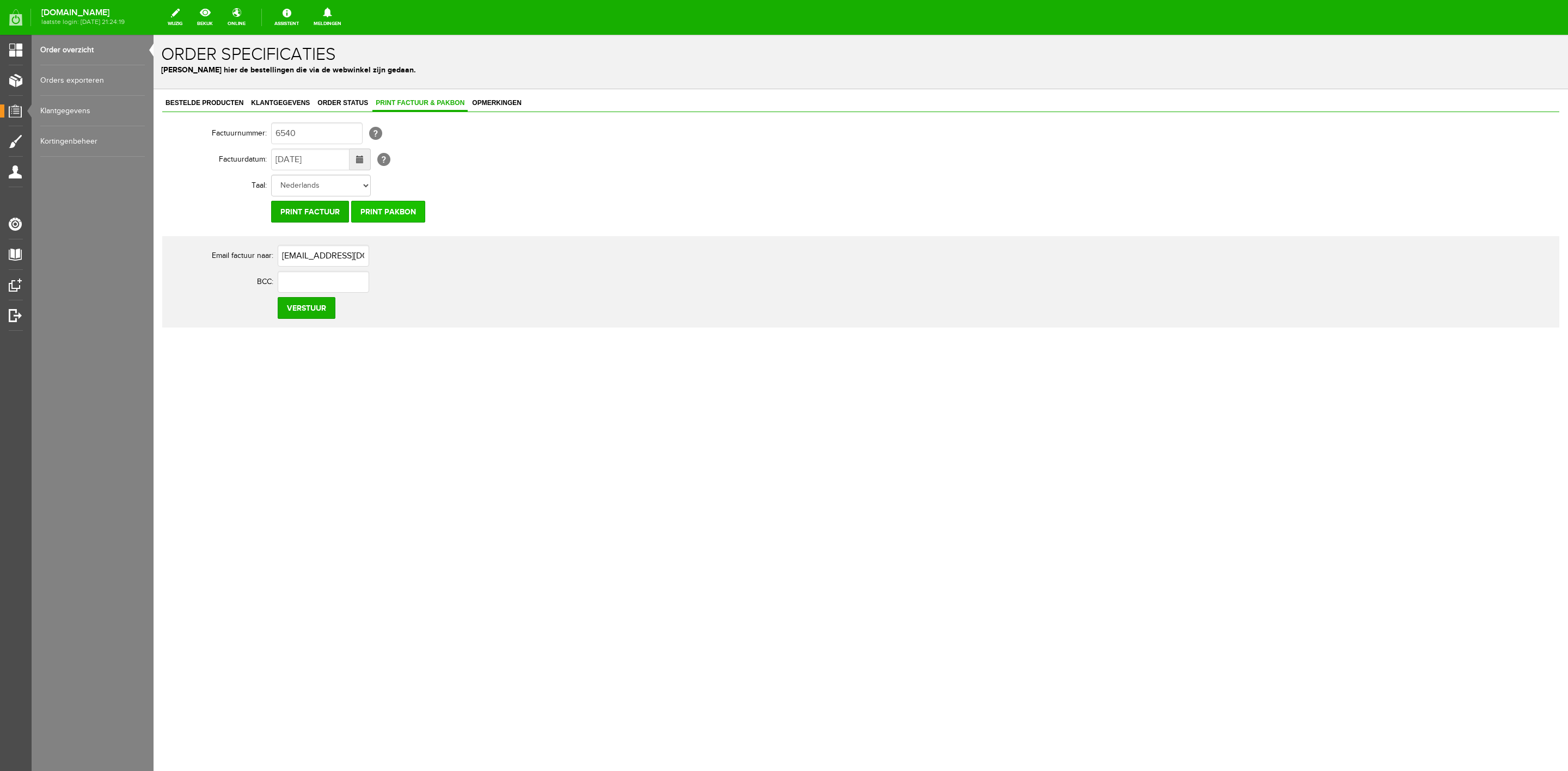
click at [416, 214] on input "Print pakbon" at bounding box center [388, 212] width 74 height 22
click at [293, 103] on span "Klantgegevens" at bounding box center [280, 103] width 65 height 8
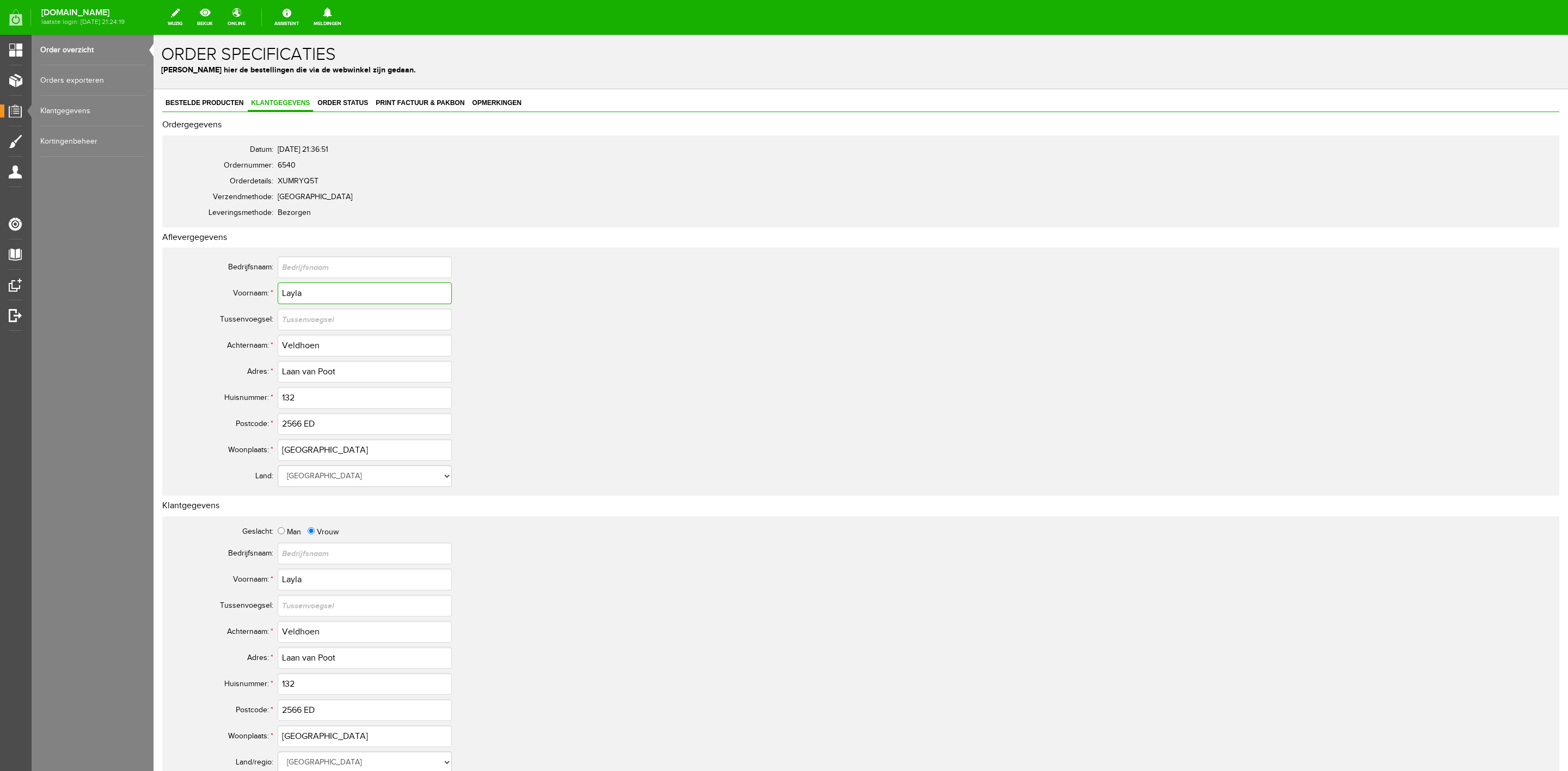
click at [307, 290] on input "Layla" at bounding box center [365, 293] width 174 height 22
click at [288, 348] on input "Veldhoen" at bounding box center [365, 346] width 174 height 22
click at [307, 425] on input "2566 ED" at bounding box center [365, 424] width 174 height 22
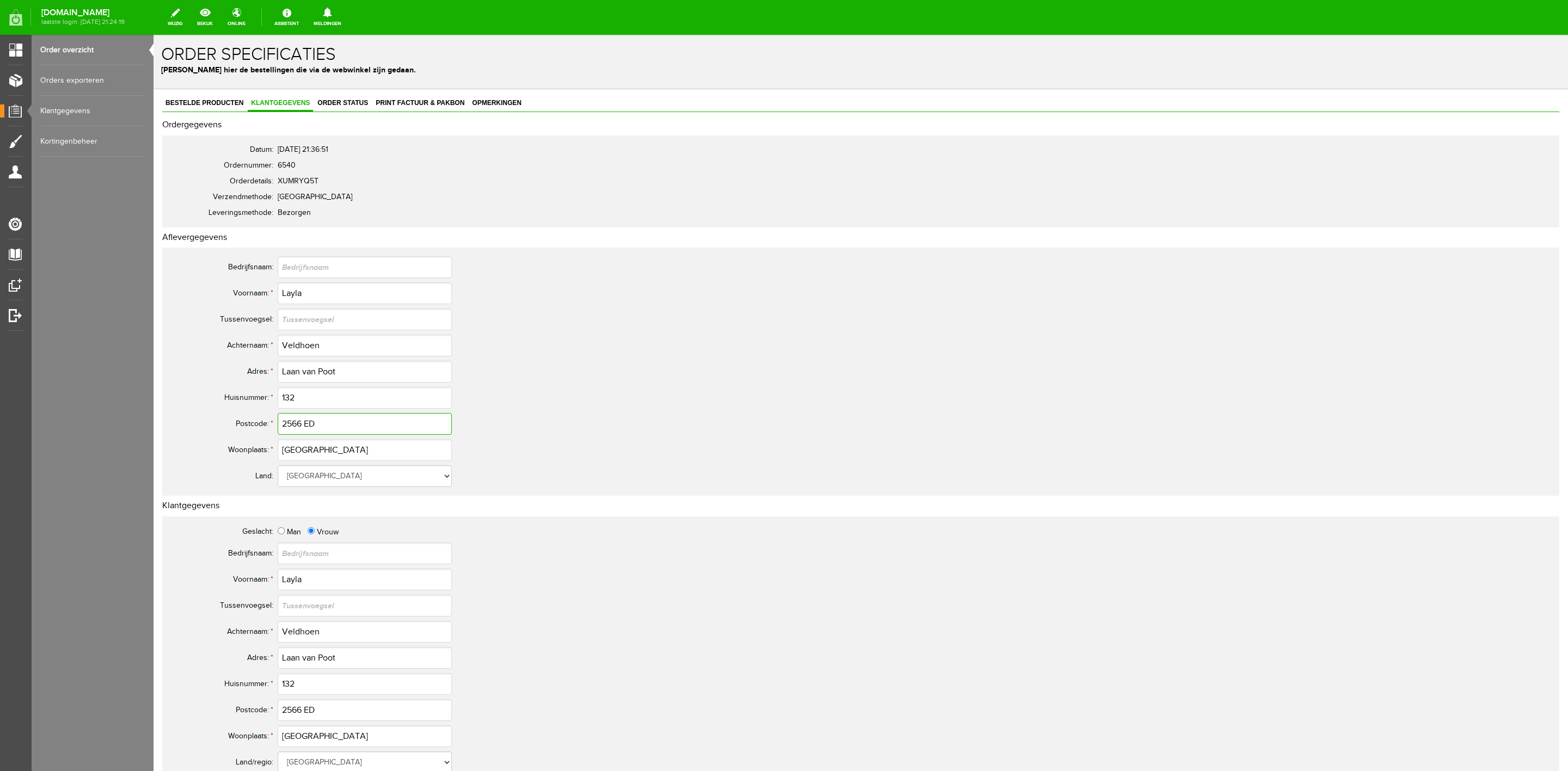
click at [307, 425] on input "2566 ED" at bounding box center [365, 424] width 174 height 22
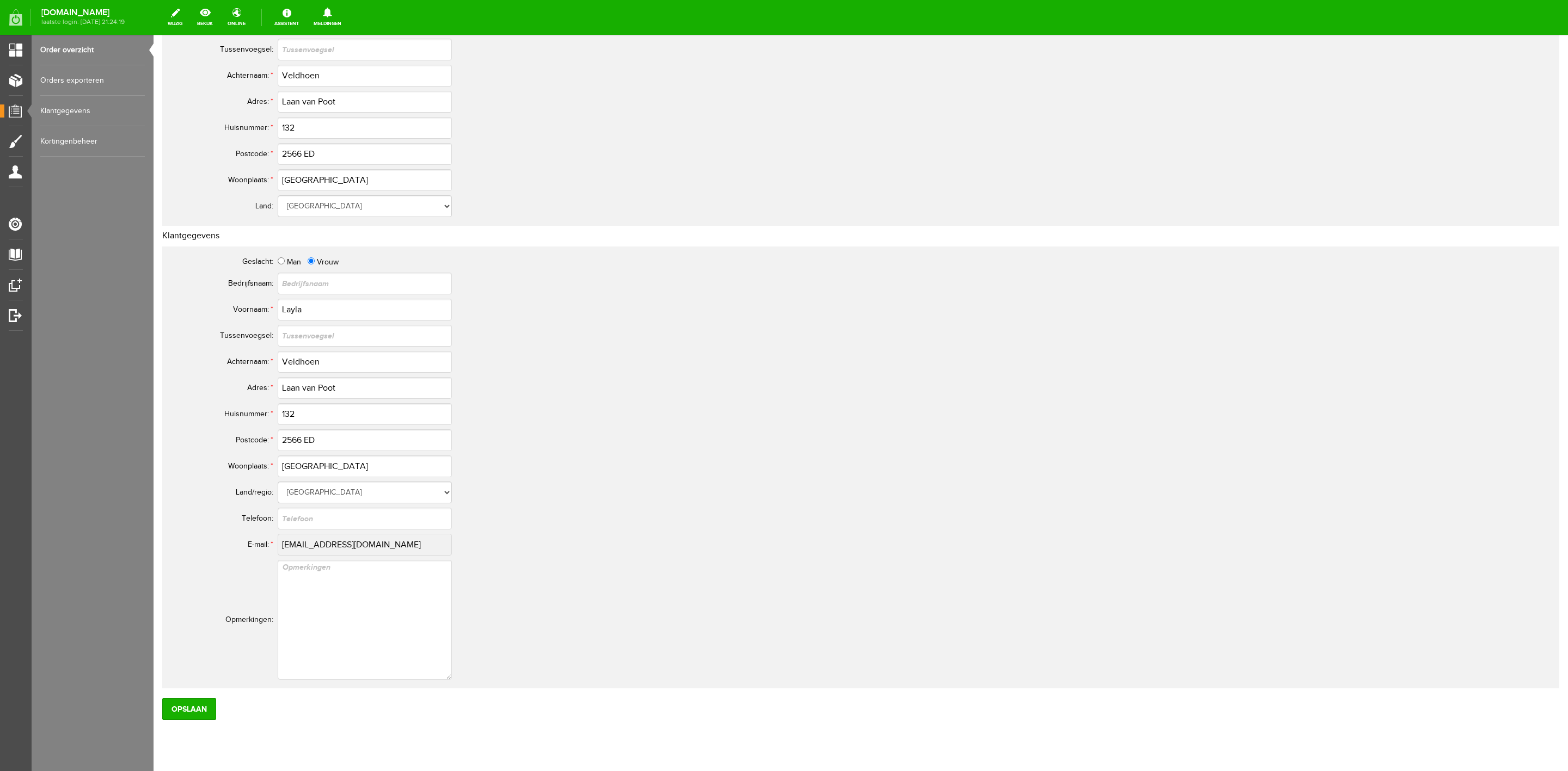
scroll to position [299, 0]
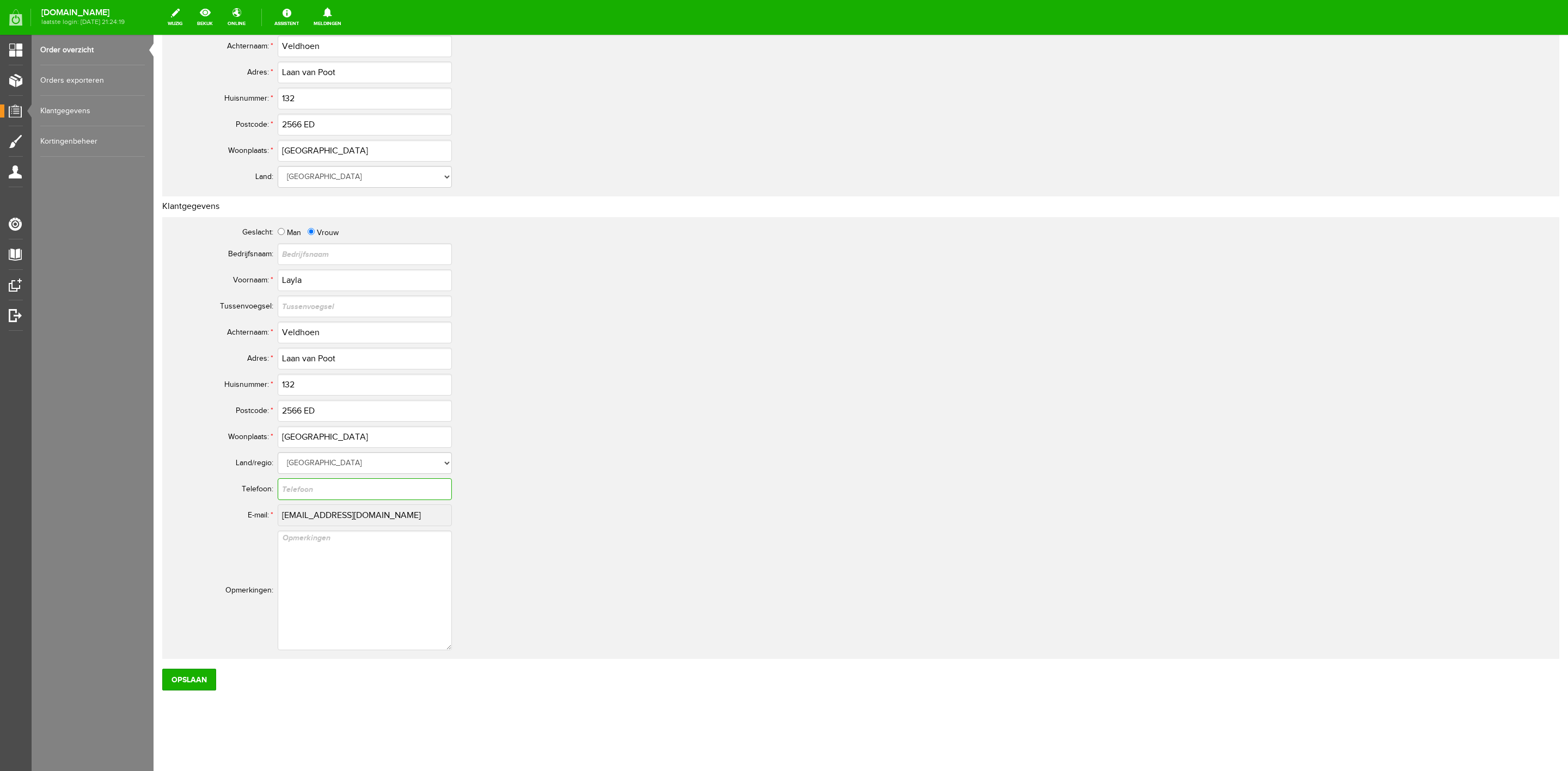
click at [291, 503] on tbody "Geslacht: Man Vrouw Bedrijfsnaam: Voornaam: * Layla [GEOGRAPHIC_DATA]: Achterna…" at bounding box center [430, 438] width 523 height 429
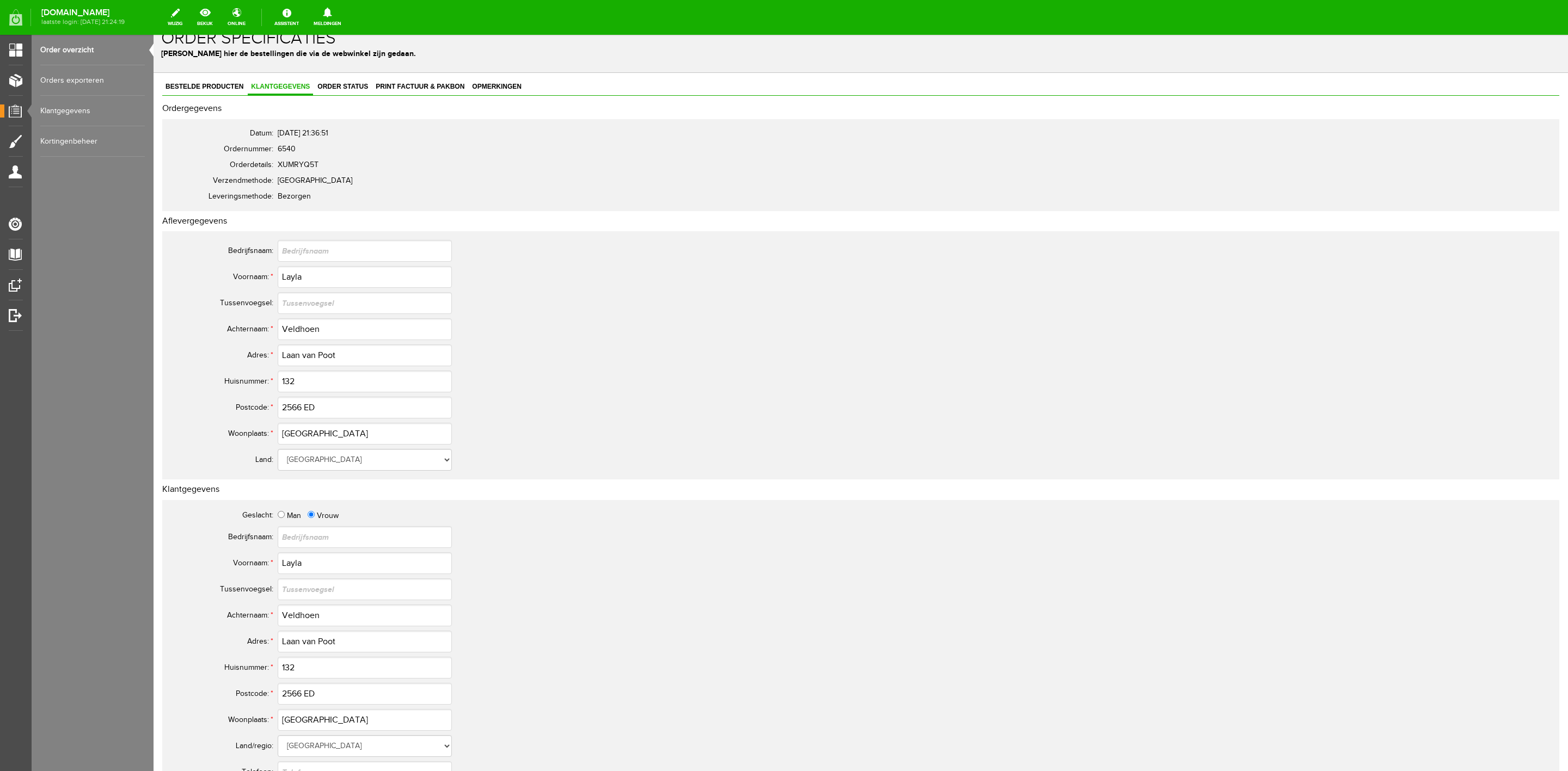
scroll to position [0, 0]
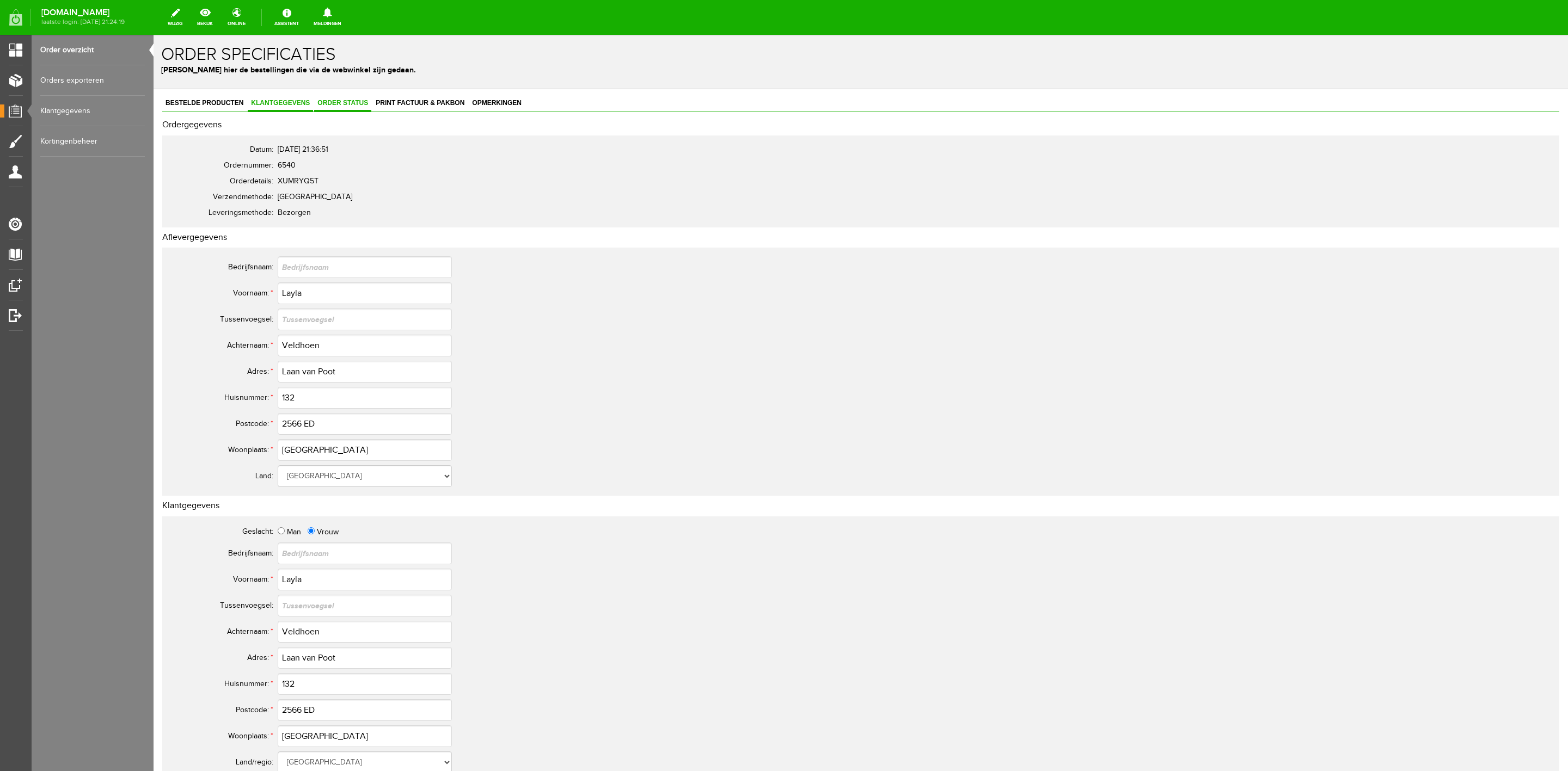
click at [340, 106] on link "Order status" at bounding box center [343, 103] width 57 height 16
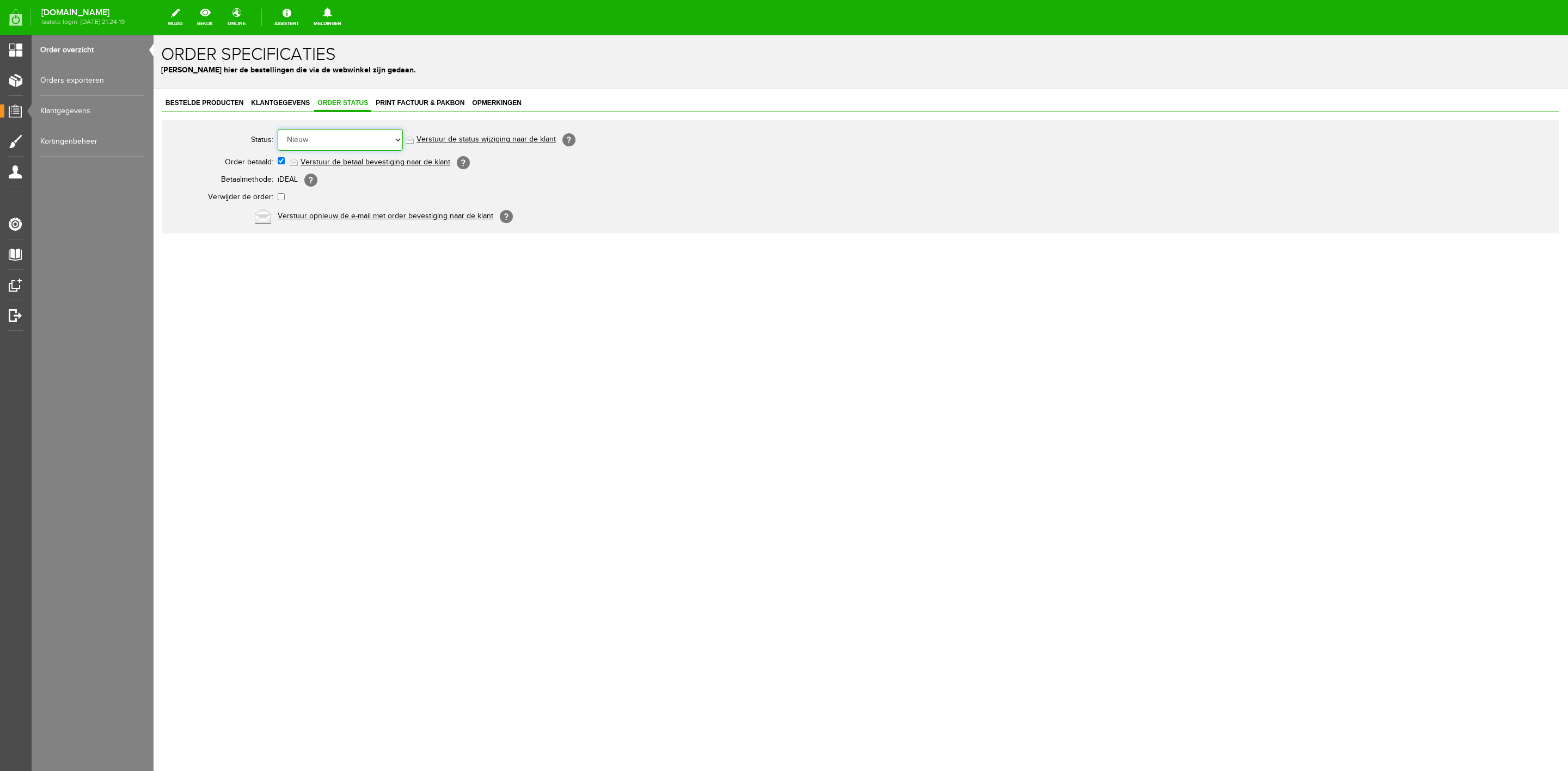
click at [343, 139] on select "Order niet afgerond Nieuw Order in behandeling Wacht op leverancier Wacht op be…" at bounding box center [340, 140] width 125 height 22
select select "5"
click at [278, 129] on select "Order niet afgerond Nieuw Order in behandeling Wacht op leverancier Wacht op be…" at bounding box center [340, 140] width 125 height 22
click at [499, 142] on link "Verstuur de status wijziging naar de klant" at bounding box center [486, 140] width 139 height 9
click at [98, 54] on link "Order overzicht" at bounding box center [93, 50] width 105 height 30
